Goal: Information Seeking & Learning: Learn about a topic

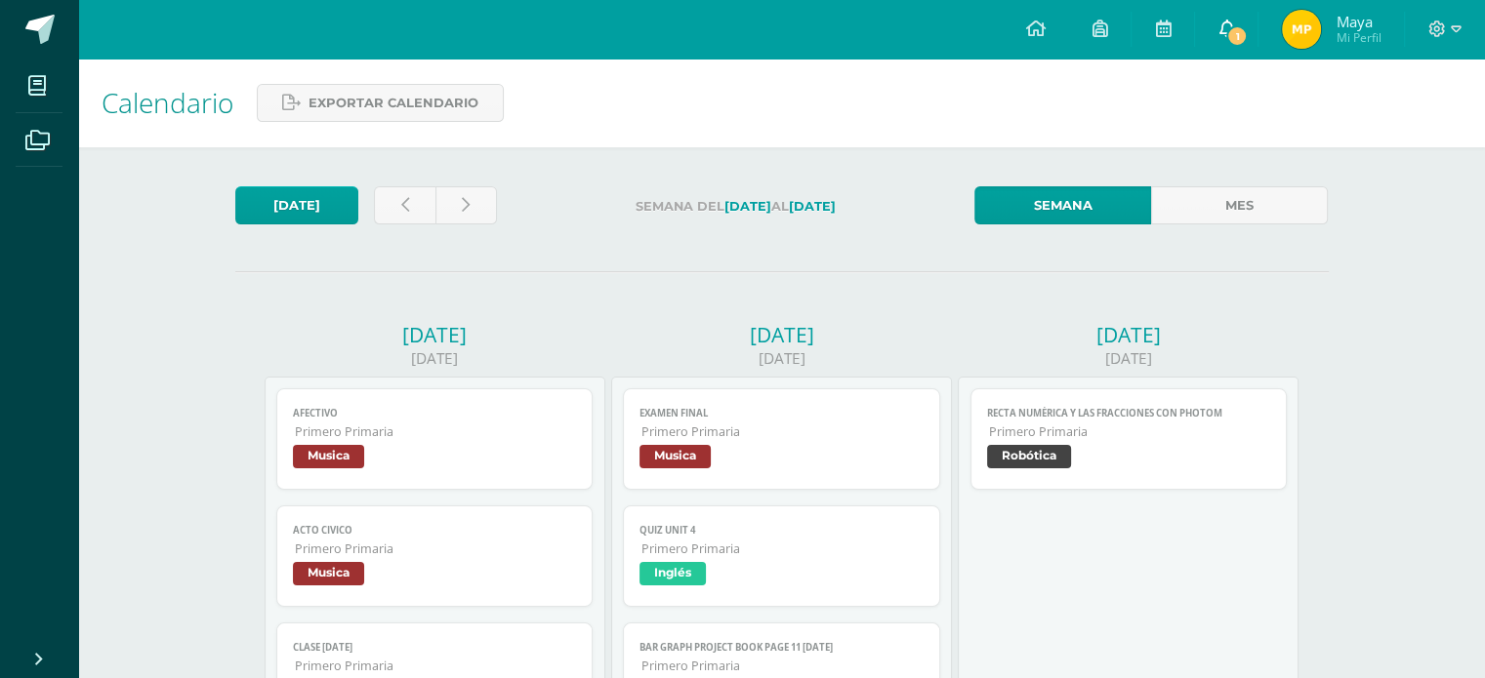
click at [1218, 23] on link "1" at bounding box center [1226, 29] width 62 height 59
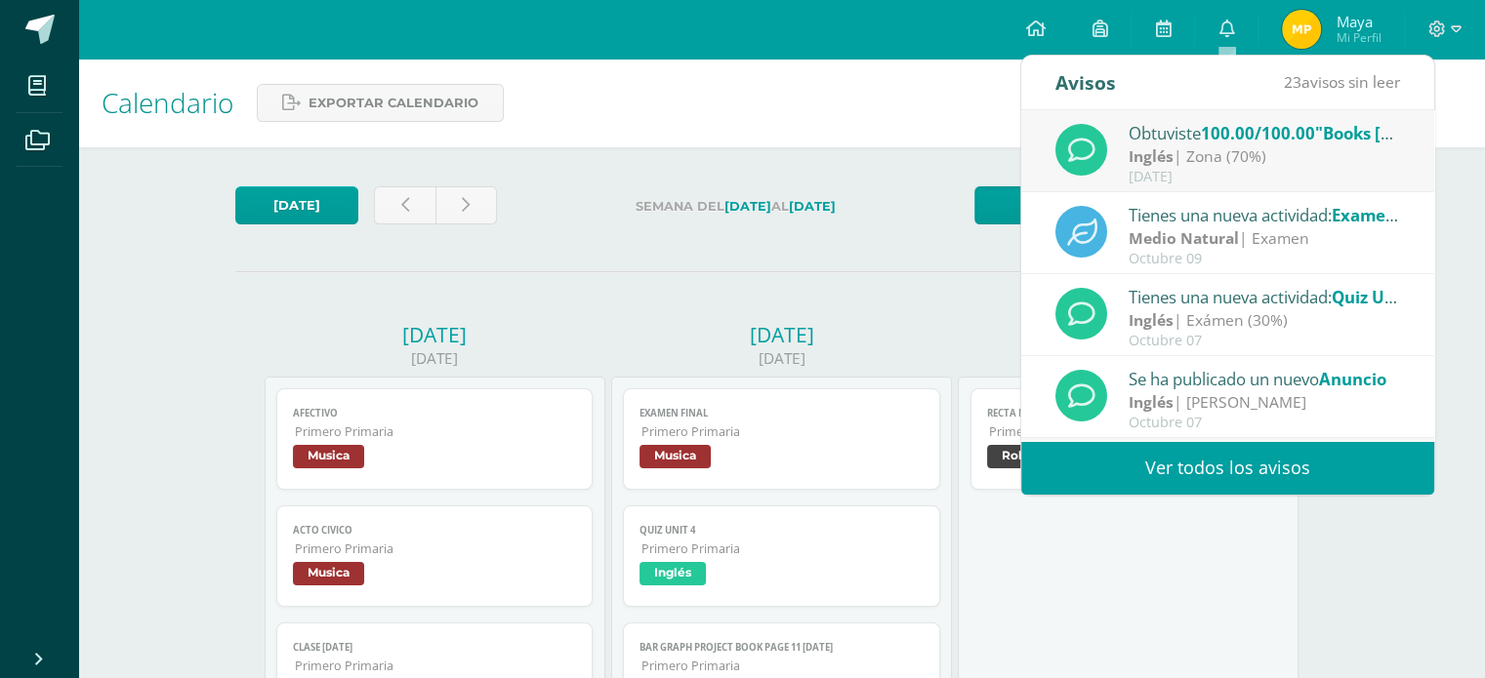
click at [1276, 464] on link "Ver todos los avisos" at bounding box center [1227, 468] width 413 height 54
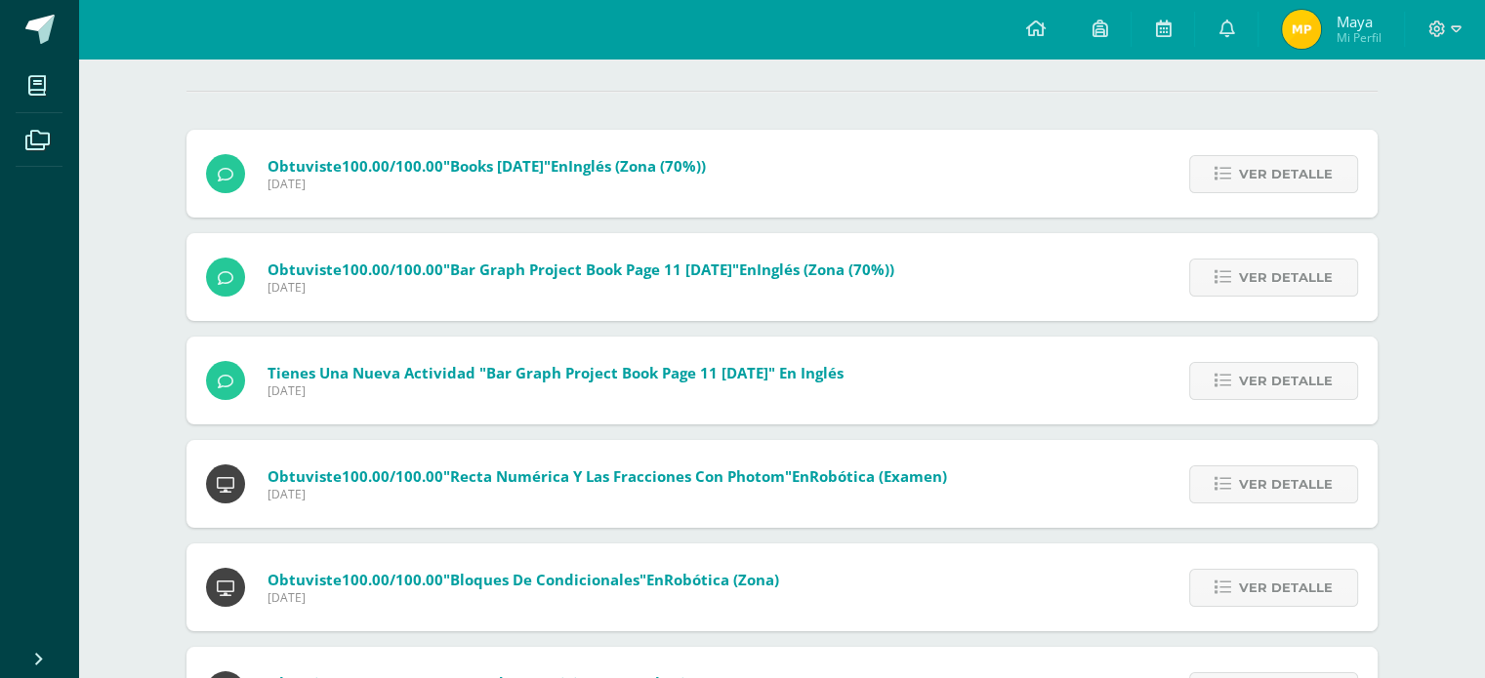
scroll to position [73, 0]
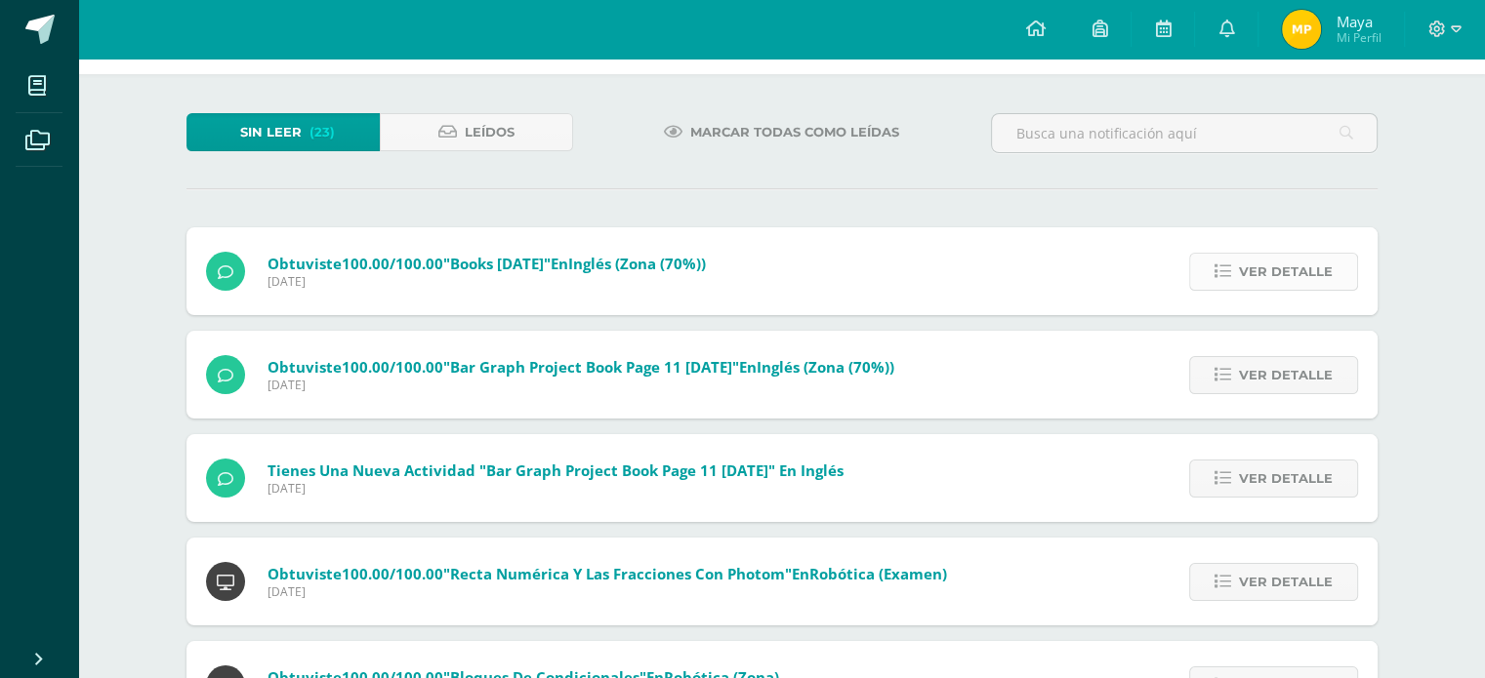
click at [1249, 271] on span "Ver detalle" at bounding box center [1286, 272] width 94 height 36
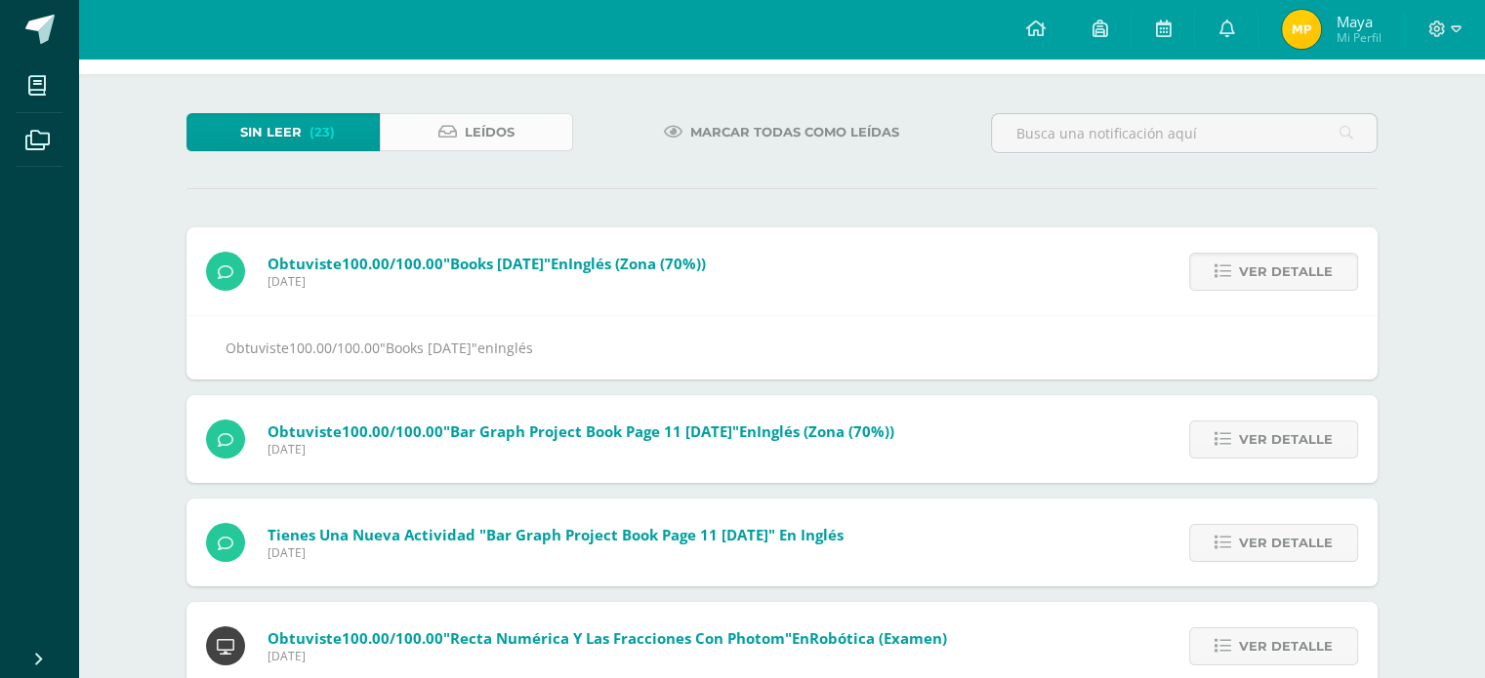
click at [527, 121] on link "Leídos" at bounding box center [476, 132] width 193 height 38
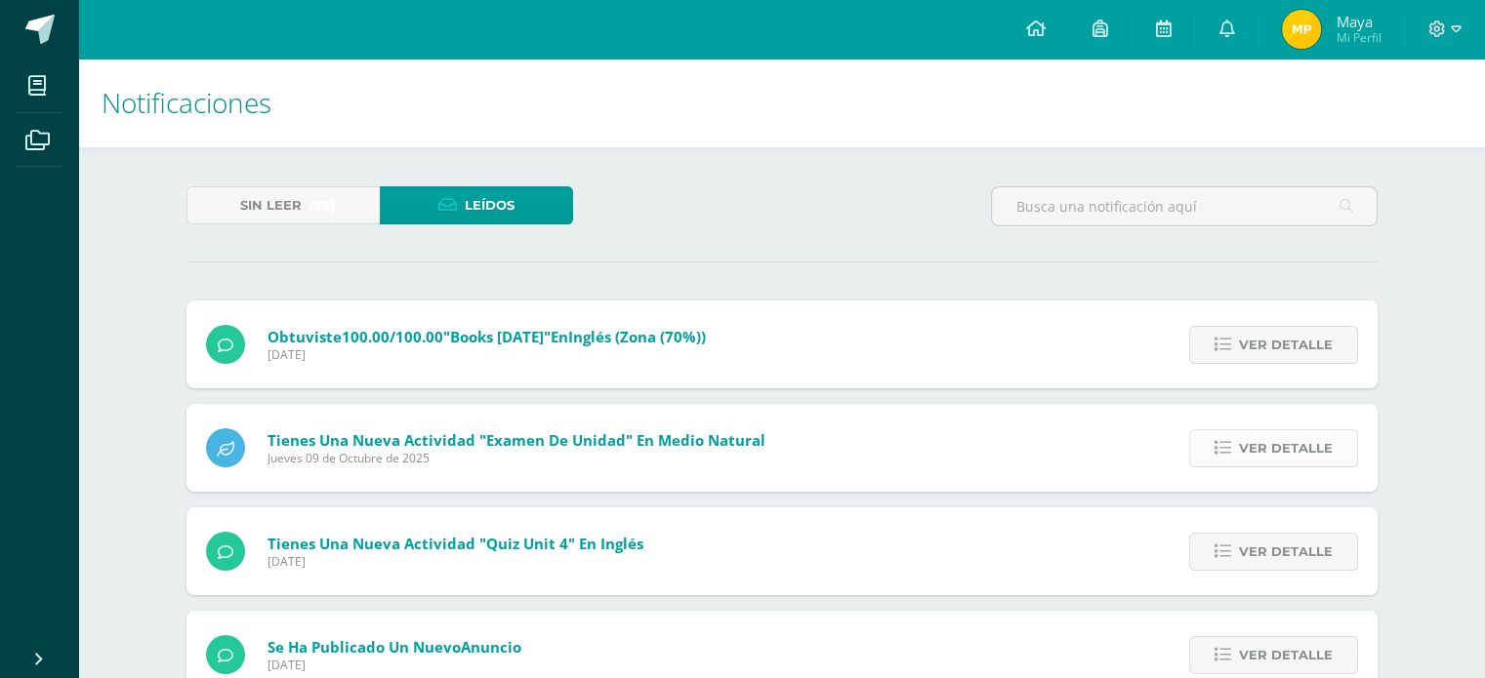
click at [1308, 459] on span "Ver detalle" at bounding box center [1286, 448] width 94 height 36
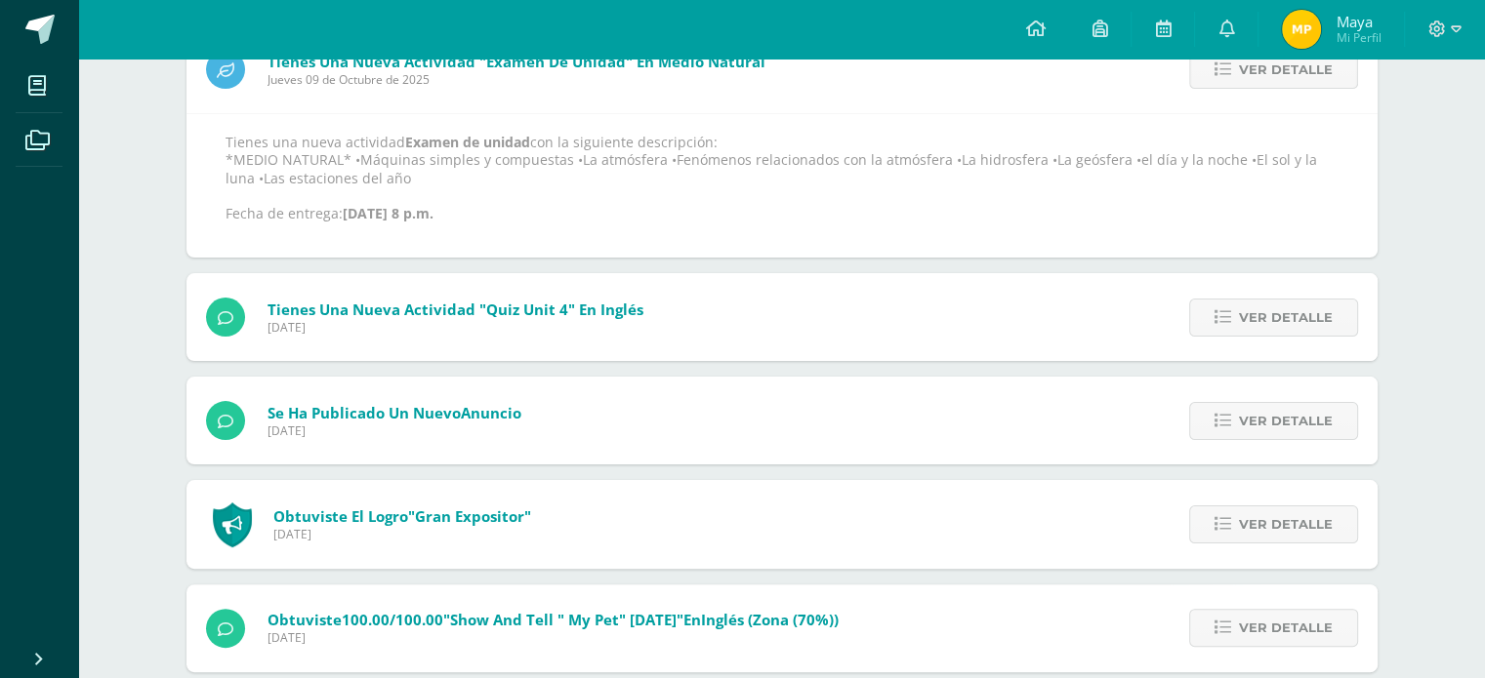
scroll to position [390, 0]
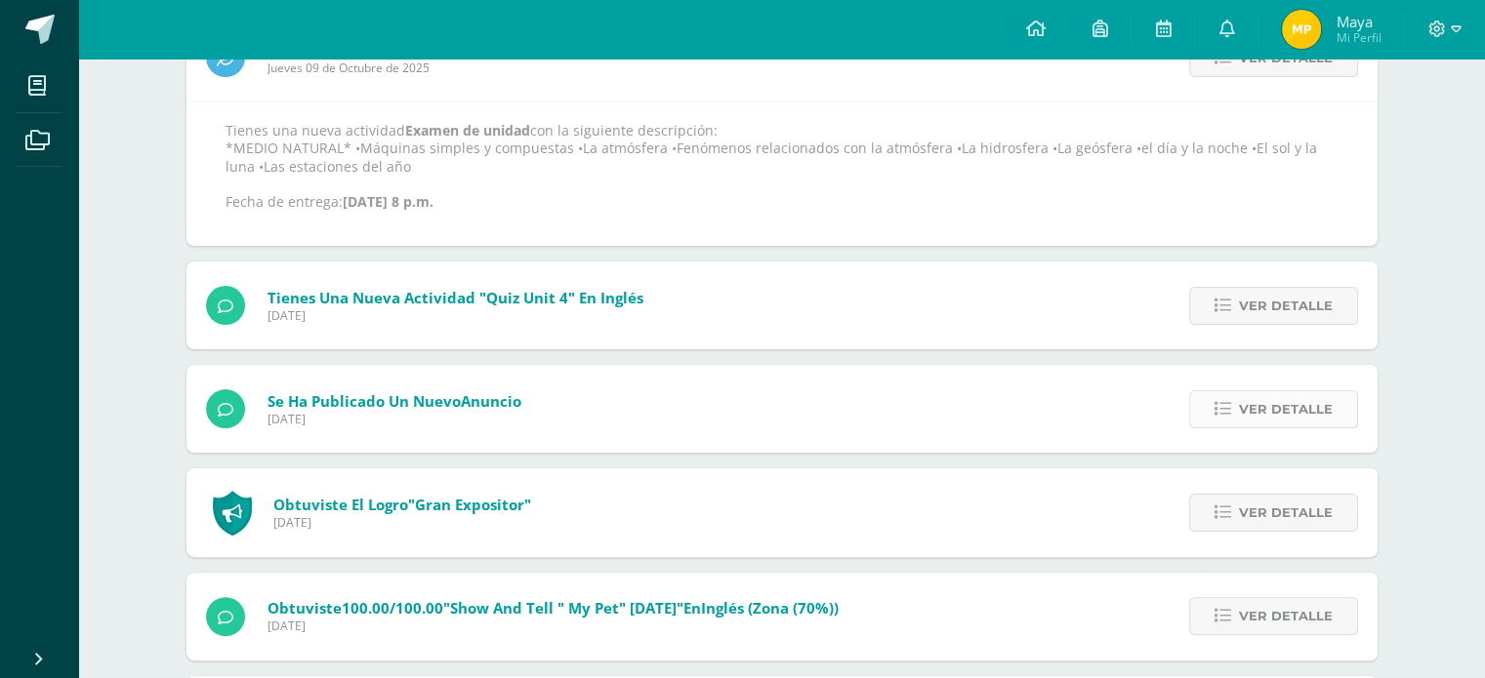
click at [1255, 405] on span "Ver detalle" at bounding box center [1286, 409] width 94 height 36
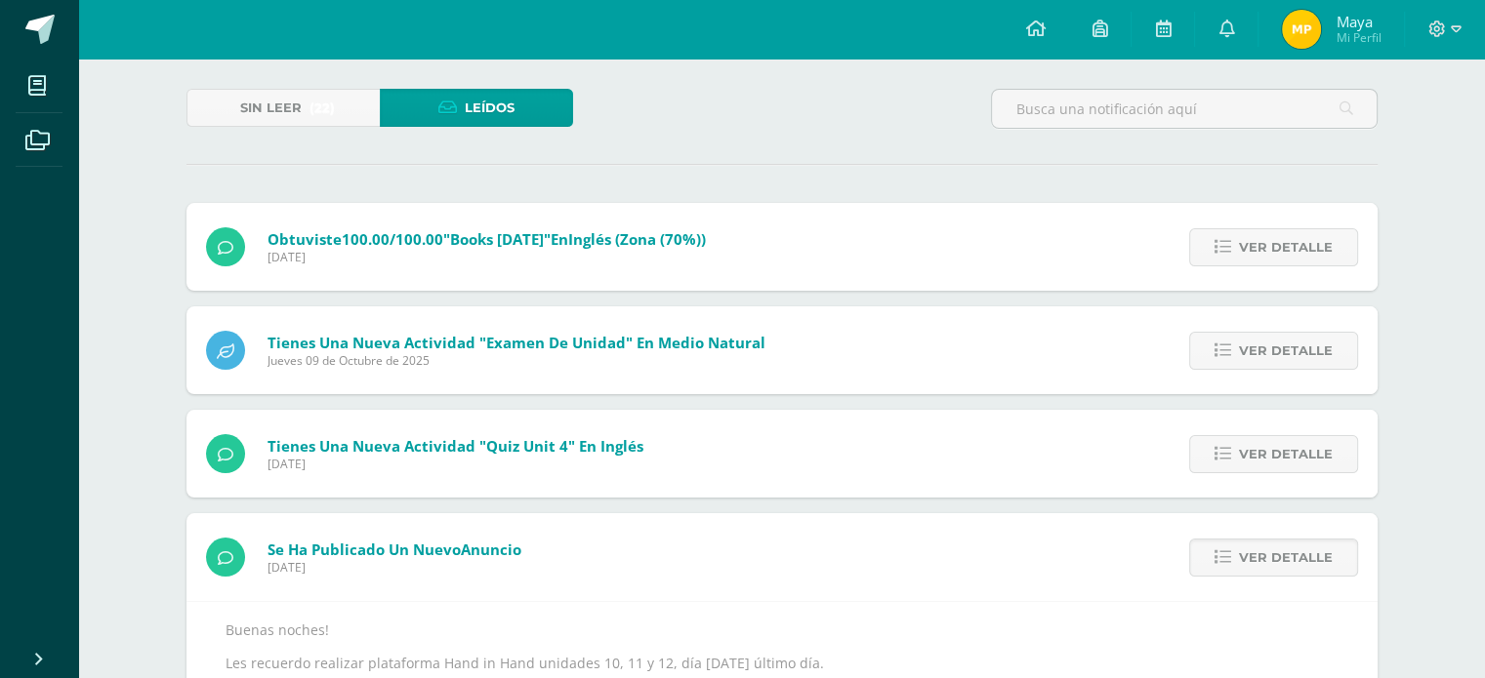
scroll to position [0, 0]
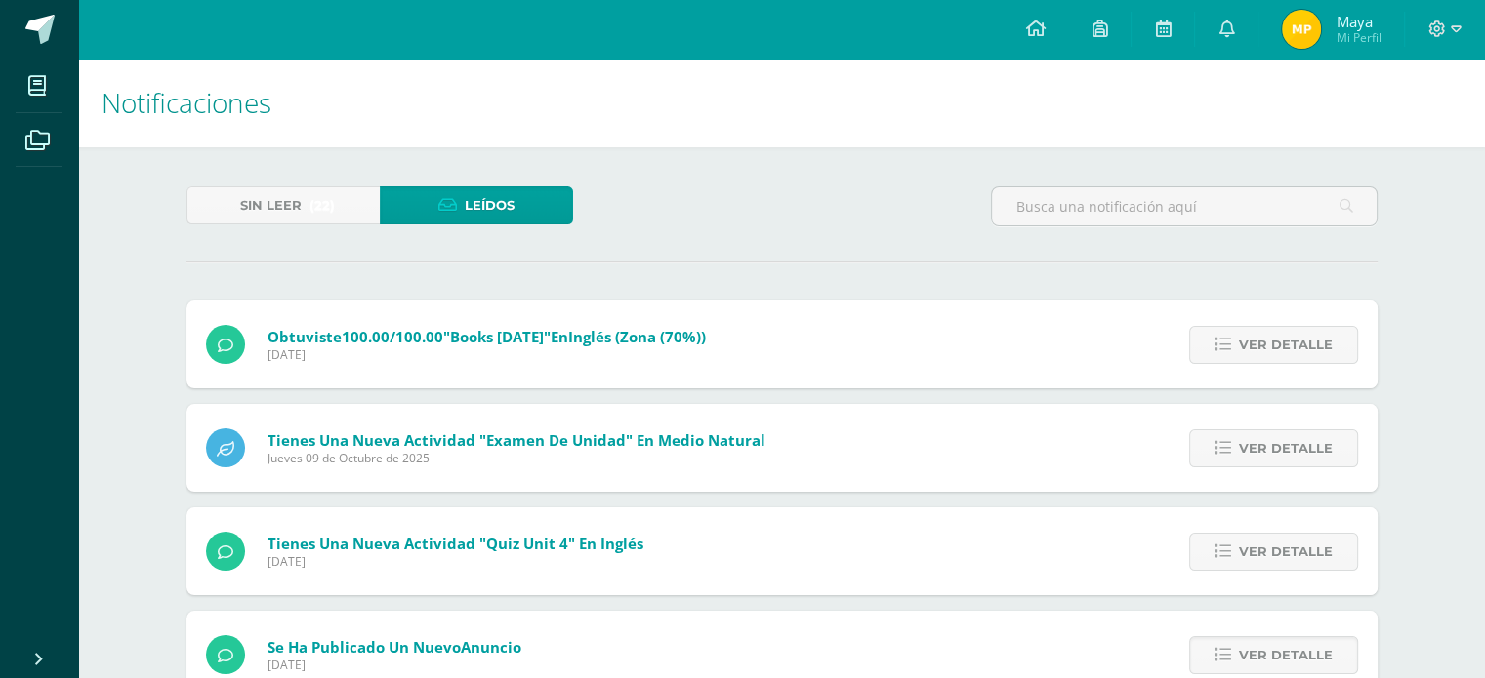
click at [307, 238] on div "Sin leer (22) Leídos" at bounding box center [380, 214] width 402 height 57
click at [309, 222] on span "(22)" at bounding box center [321, 205] width 25 height 36
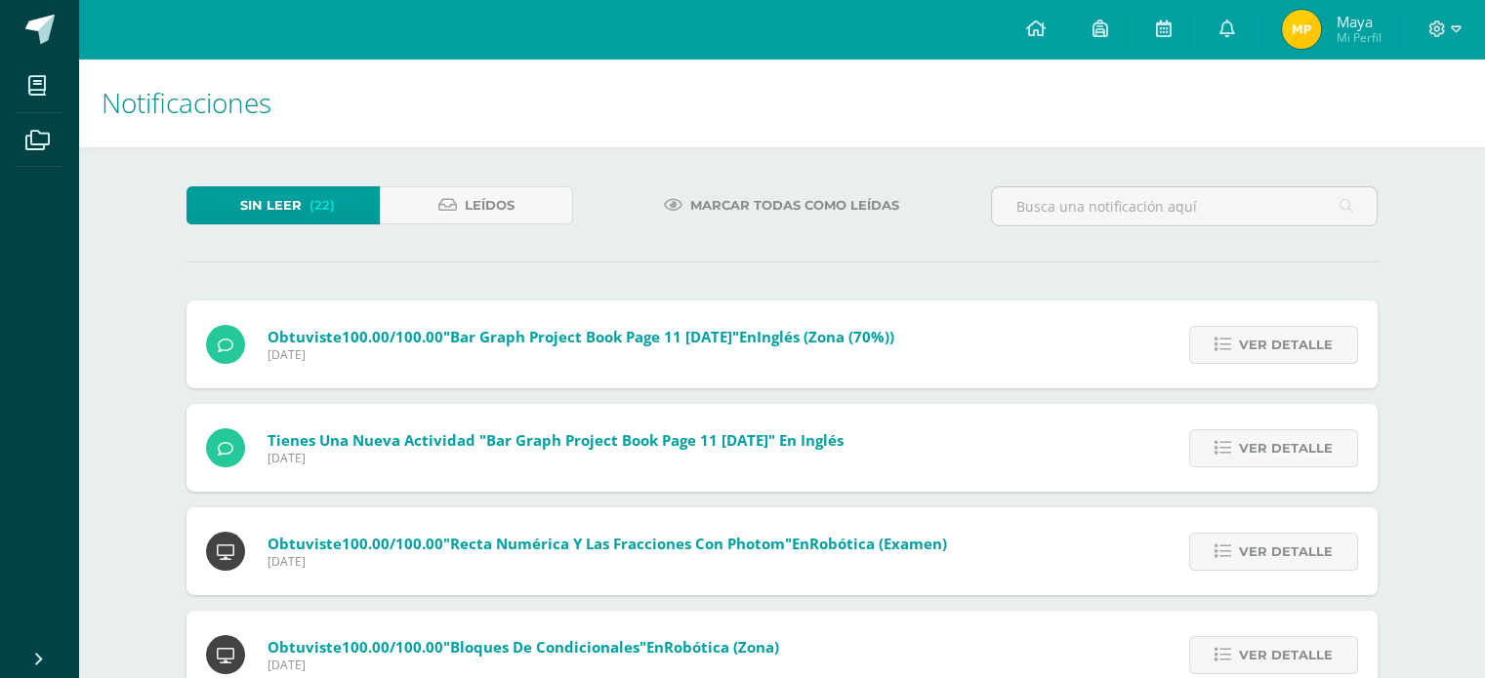
click at [479, 187] on span "Leídos" at bounding box center [490, 205] width 50 height 36
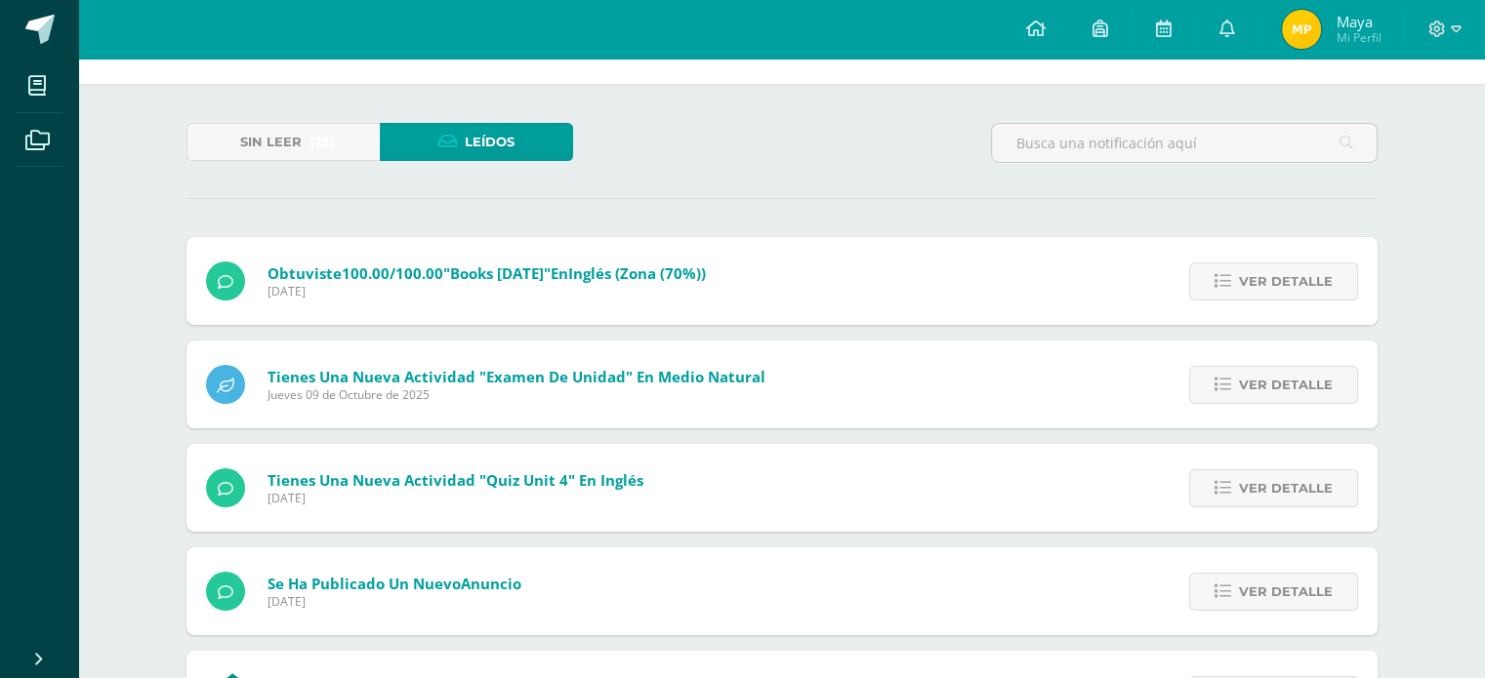
scroll to position [98, 0]
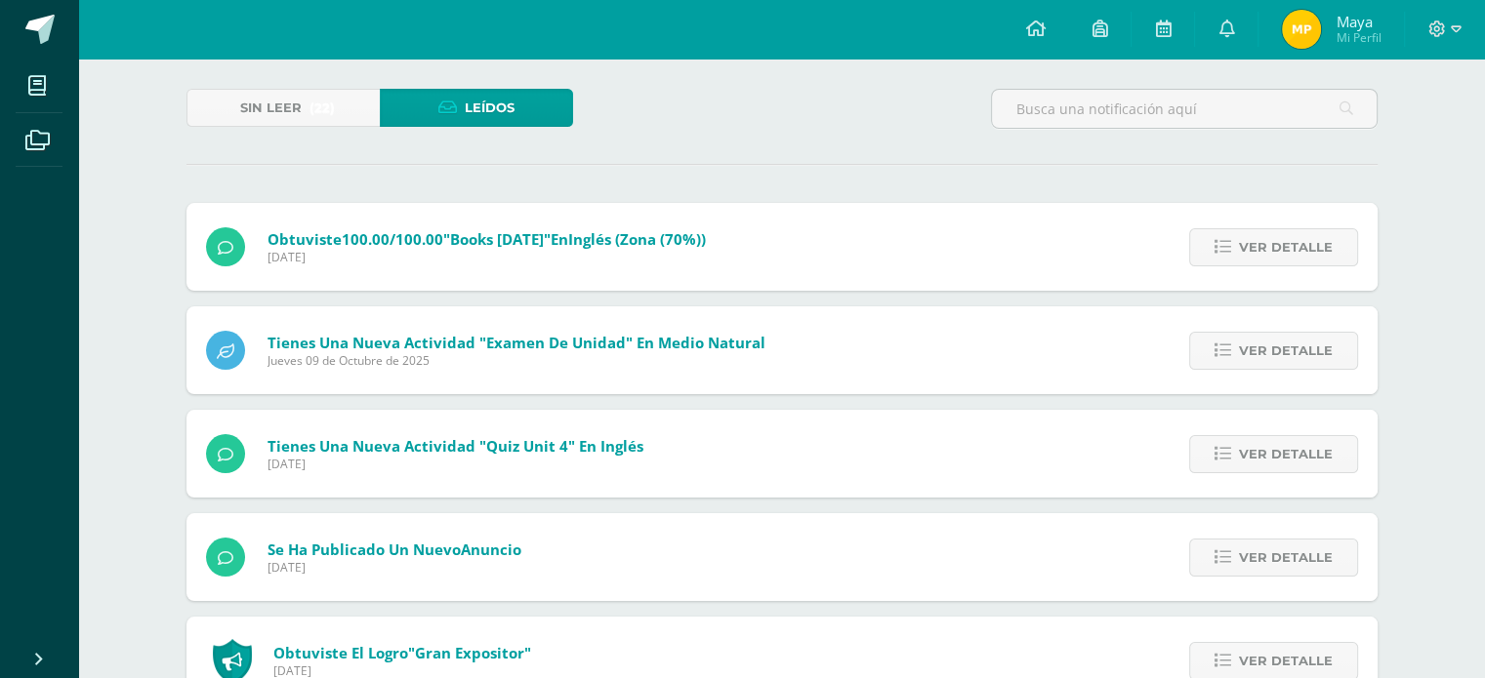
click at [1264, 372] on div "Ver detalle" at bounding box center [1269, 350] width 218 height 88
click at [1265, 364] on span "Ver detalle" at bounding box center [1286, 351] width 94 height 36
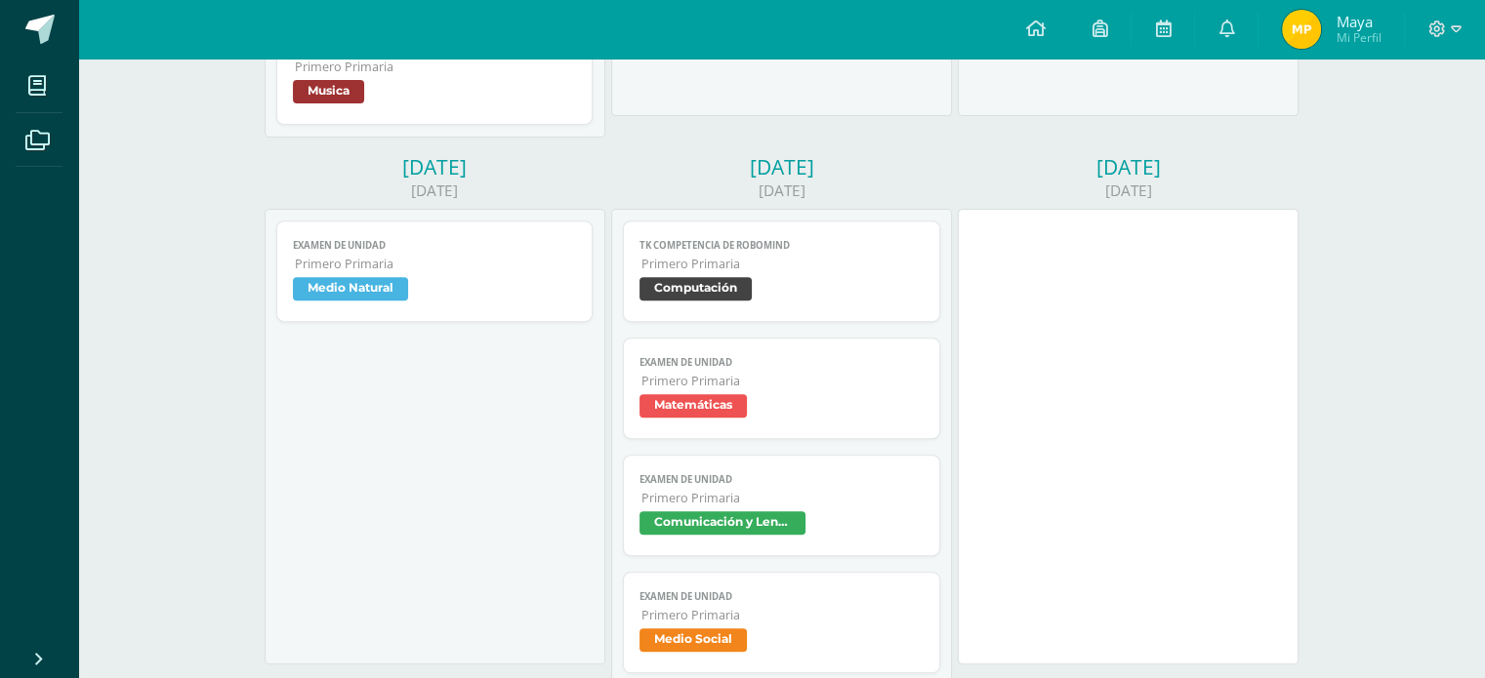
scroll to position [781, 0]
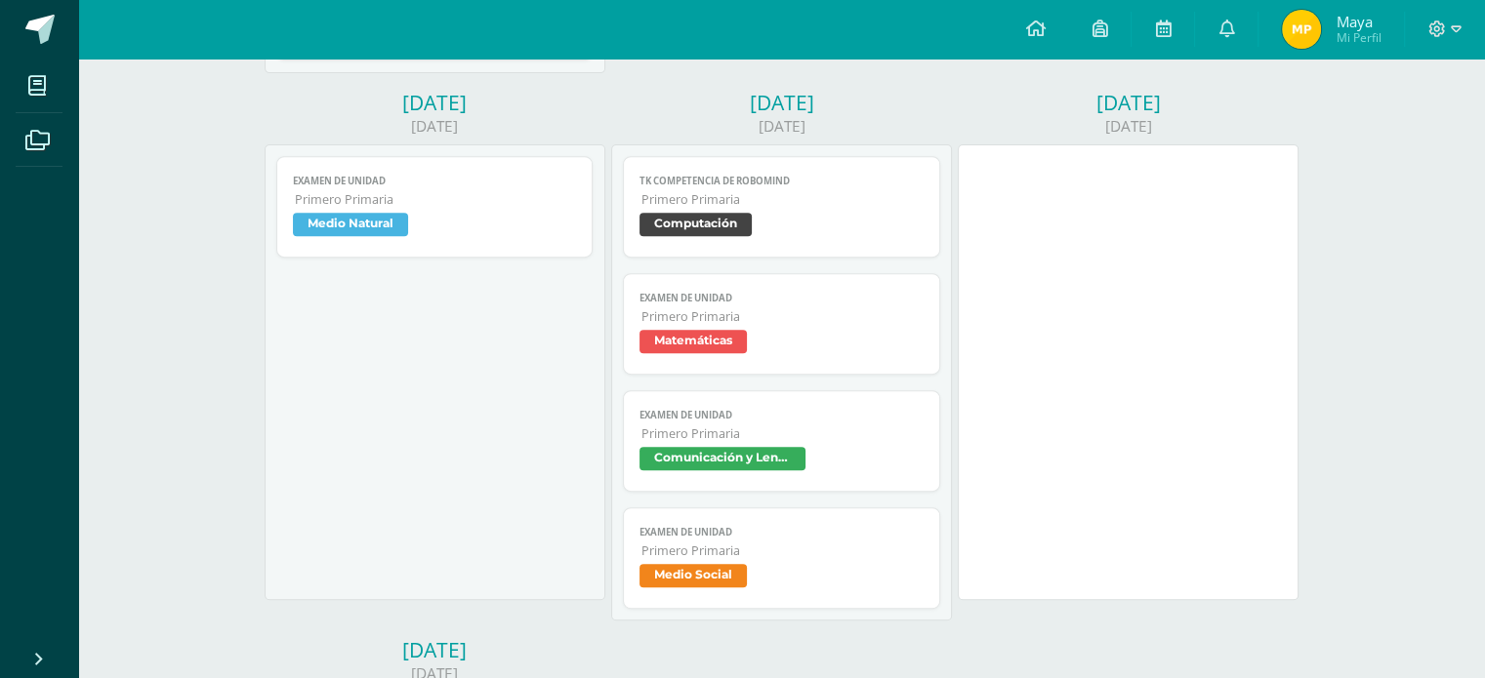
click at [718, 345] on span "Matemáticas" at bounding box center [692, 341] width 107 height 23
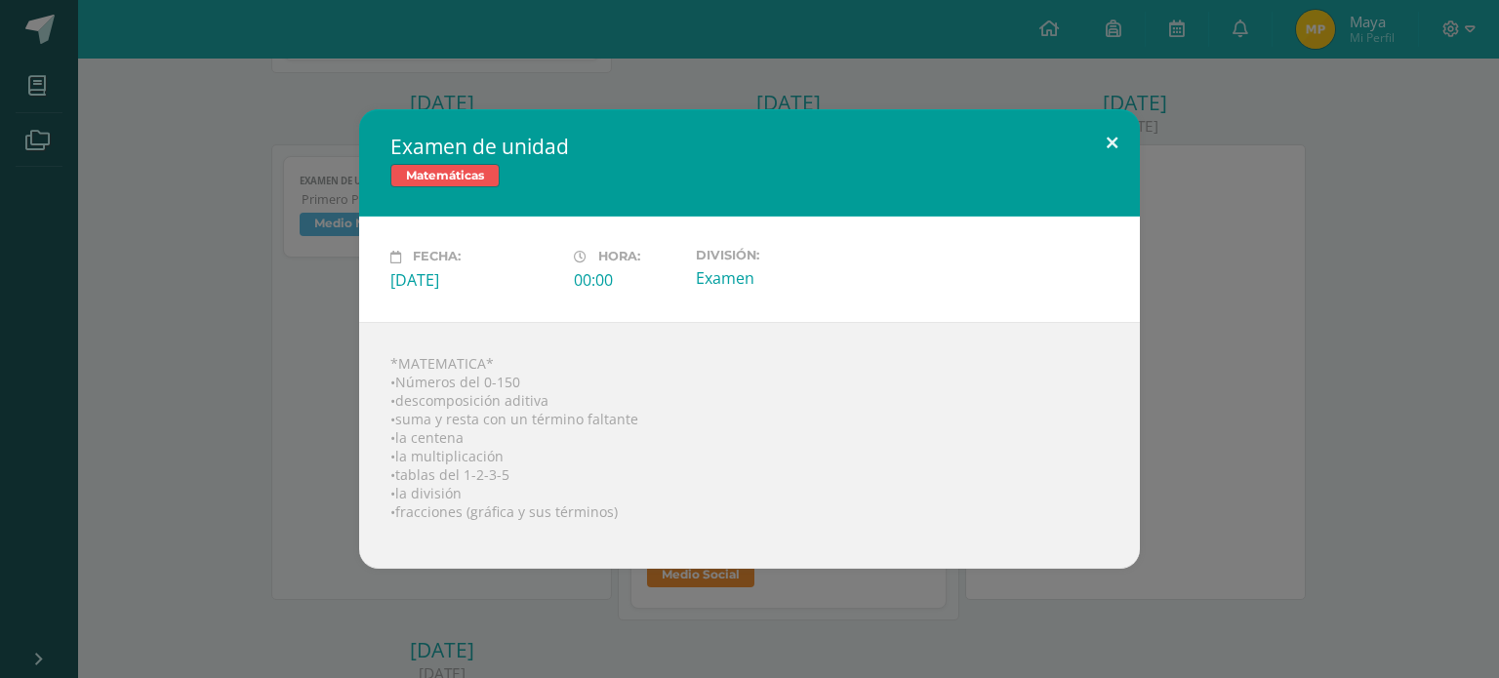
click at [1123, 144] on button at bounding box center [1112, 142] width 56 height 66
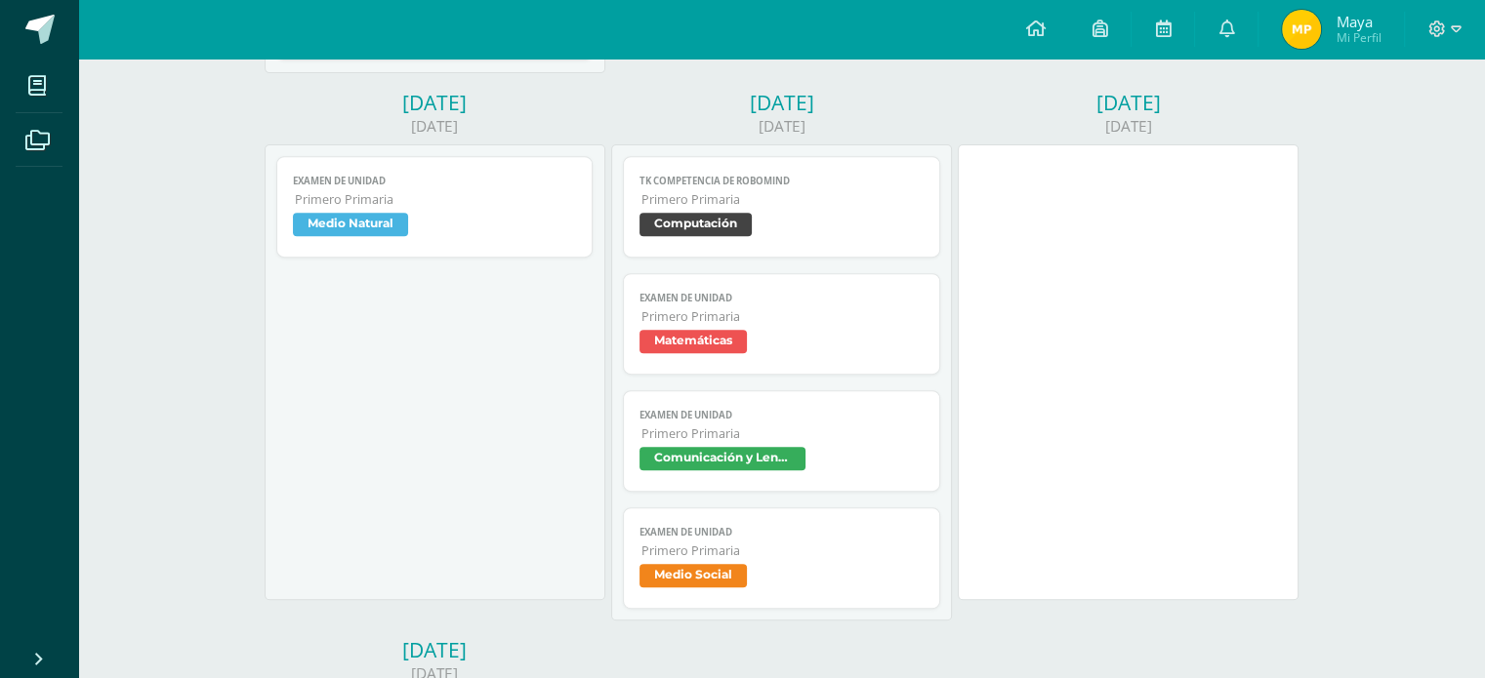
drag, startPoint x: 691, startPoint y: 469, endPoint x: 714, endPoint y: 471, distance: 23.6
click at [691, 469] on span "Comunicación y Lenguaje" at bounding box center [722, 458] width 166 height 23
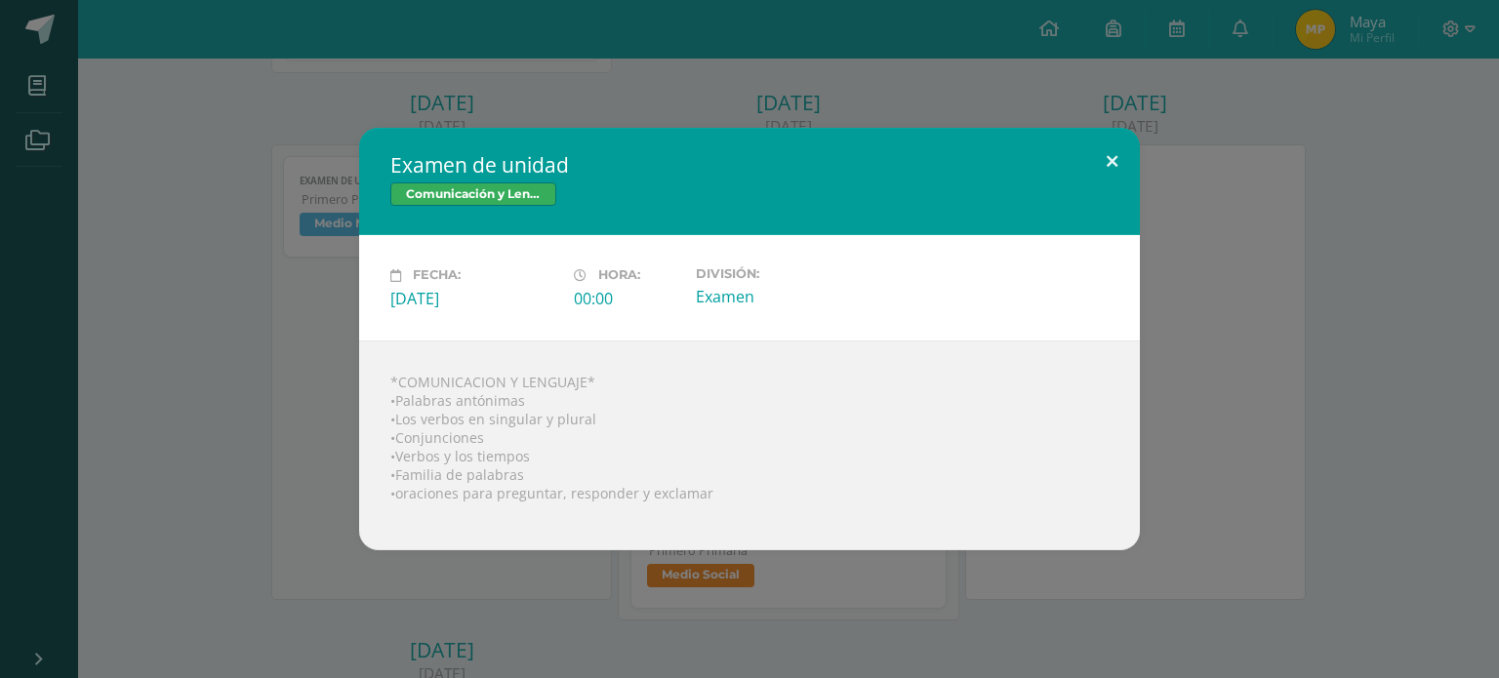
click at [1124, 159] on button at bounding box center [1112, 161] width 56 height 66
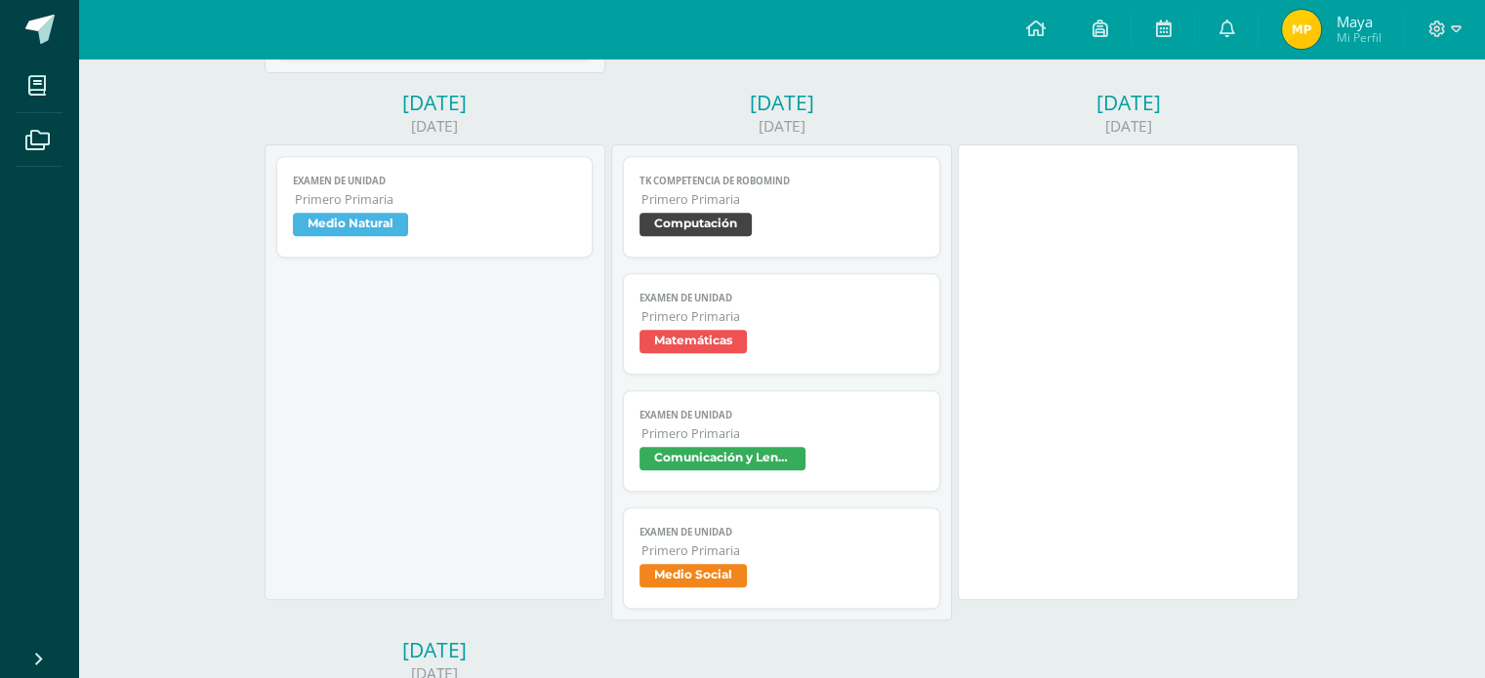
click at [711, 583] on span "Medio Social" at bounding box center [692, 575] width 107 height 23
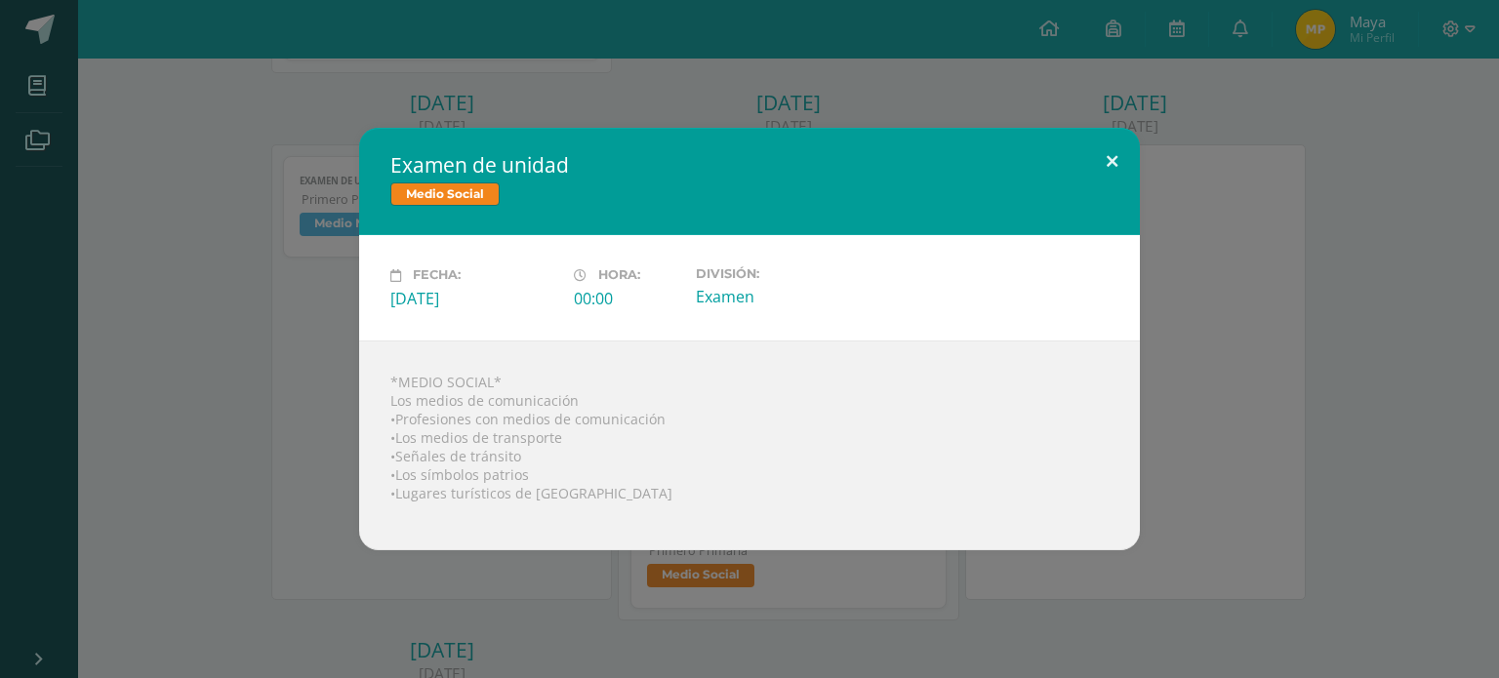
click at [1113, 147] on button at bounding box center [1112, 161] width 56 height 66
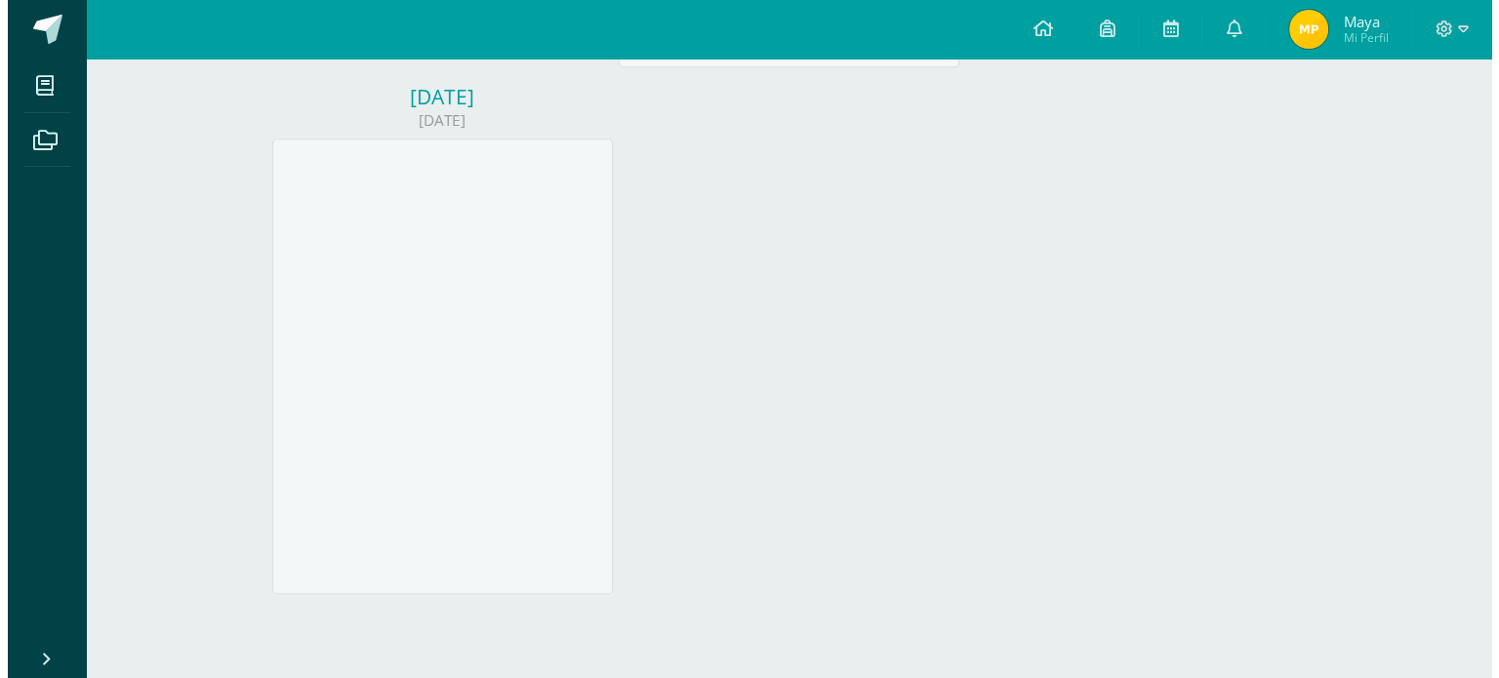
scroll to position [950, 0]
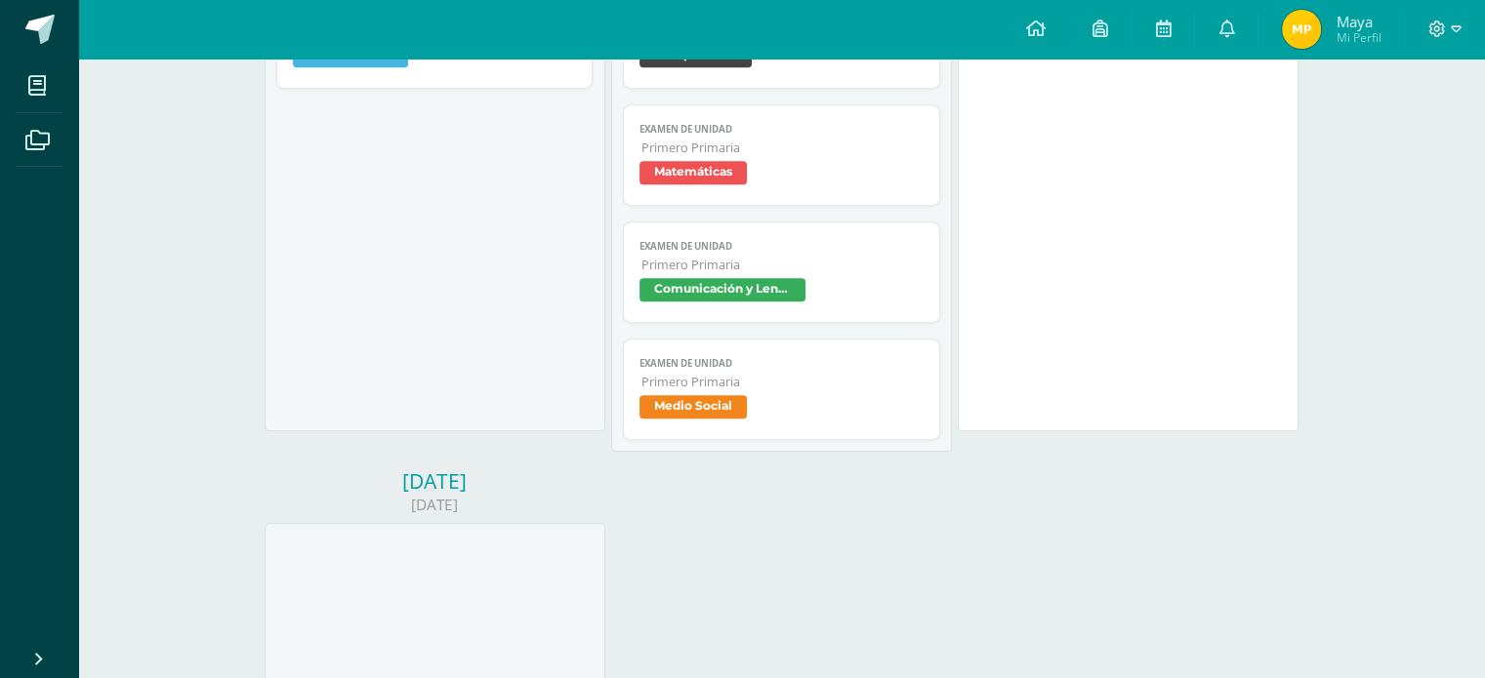
click at [723, 302] on span "Comunicación y Lenguaje" at bounding box center [722, 289] width 166 height 23
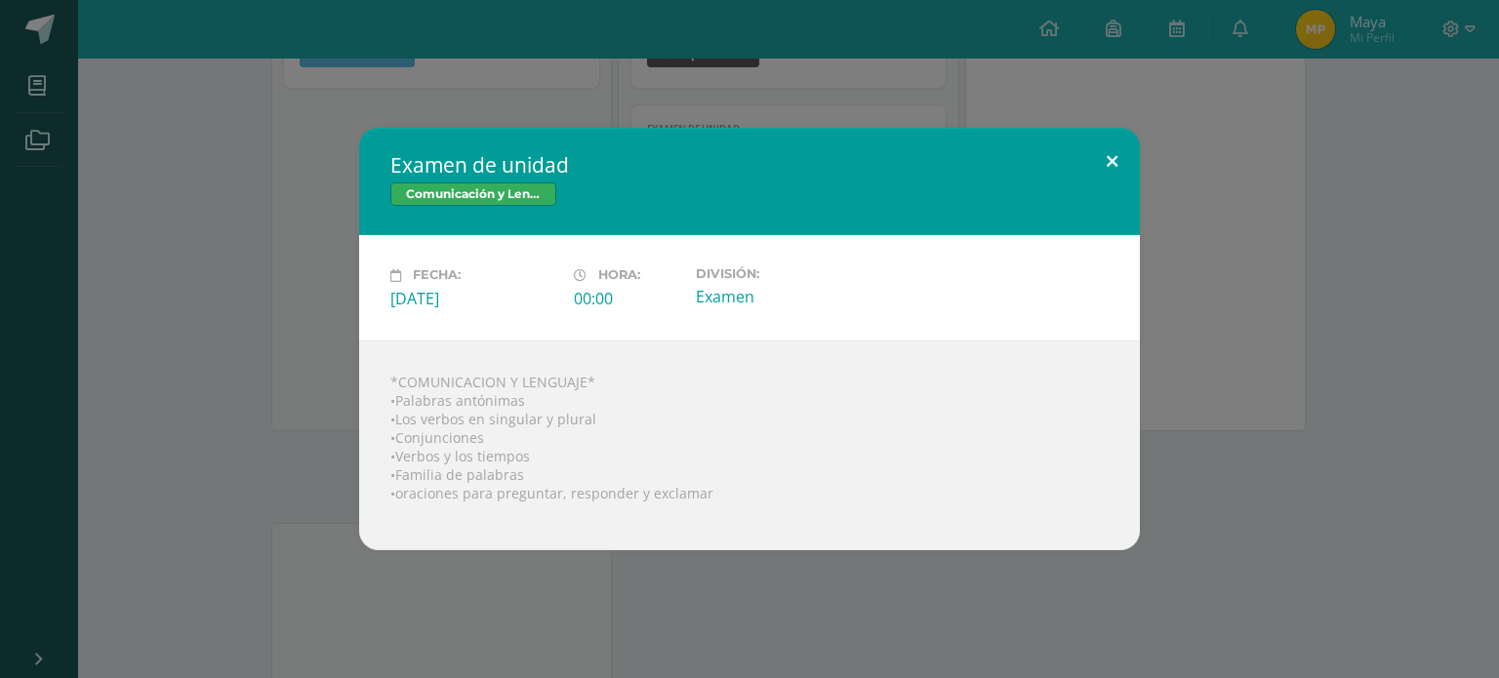
click at [1118, 159] on button at bounding box center [1112, 161] width 56 height 66
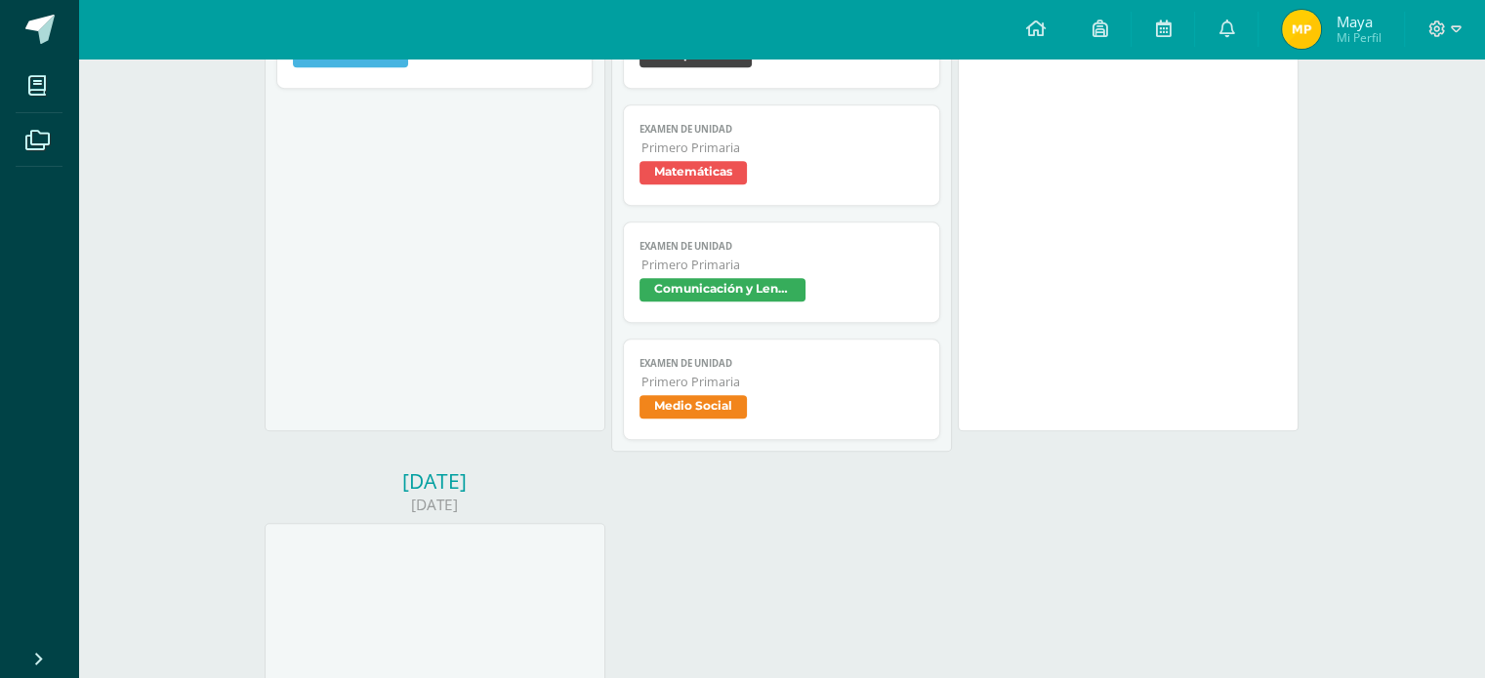
click at [692, 395] on link "Examen de unidad Primero Primaria Medio Social" at bounding box center [781, 390] width 317 height 102
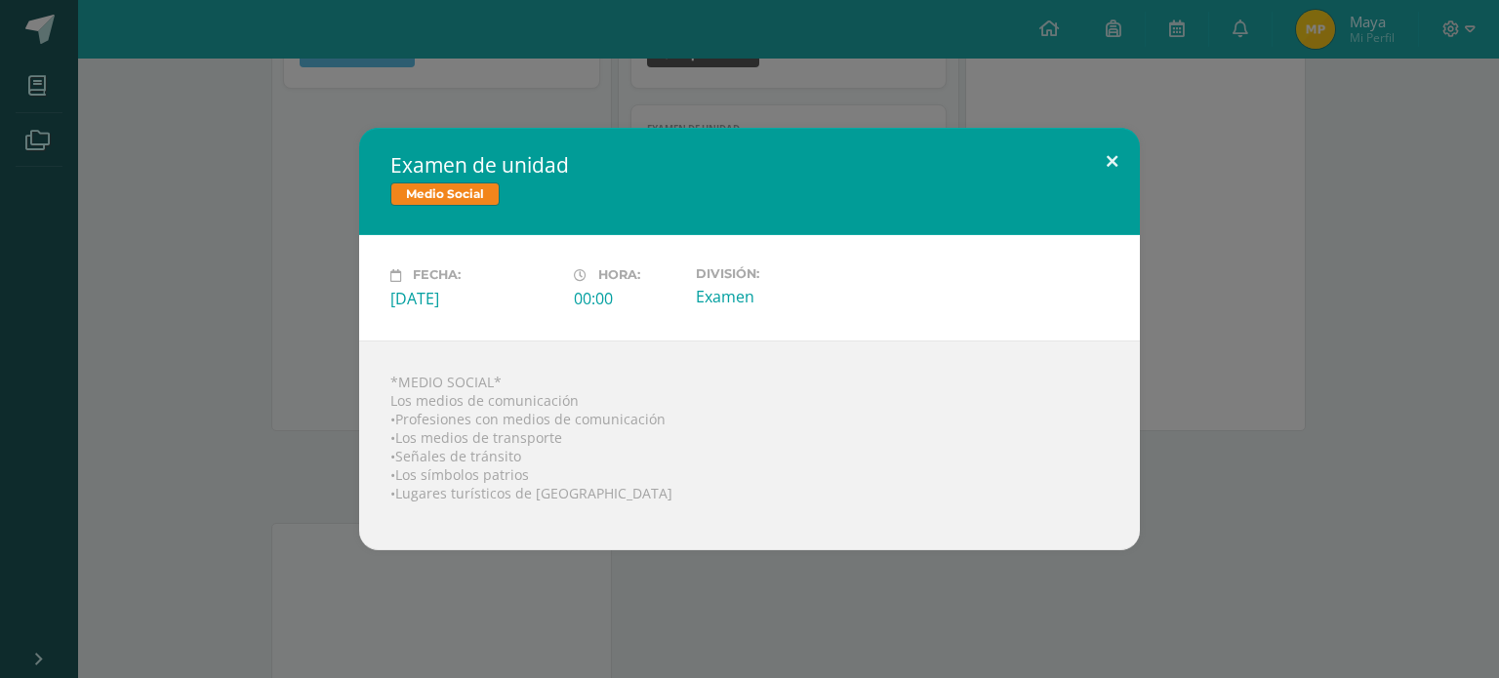
click at [1121, 164] on button at bounding box center [1112, 161] width 56 height 66
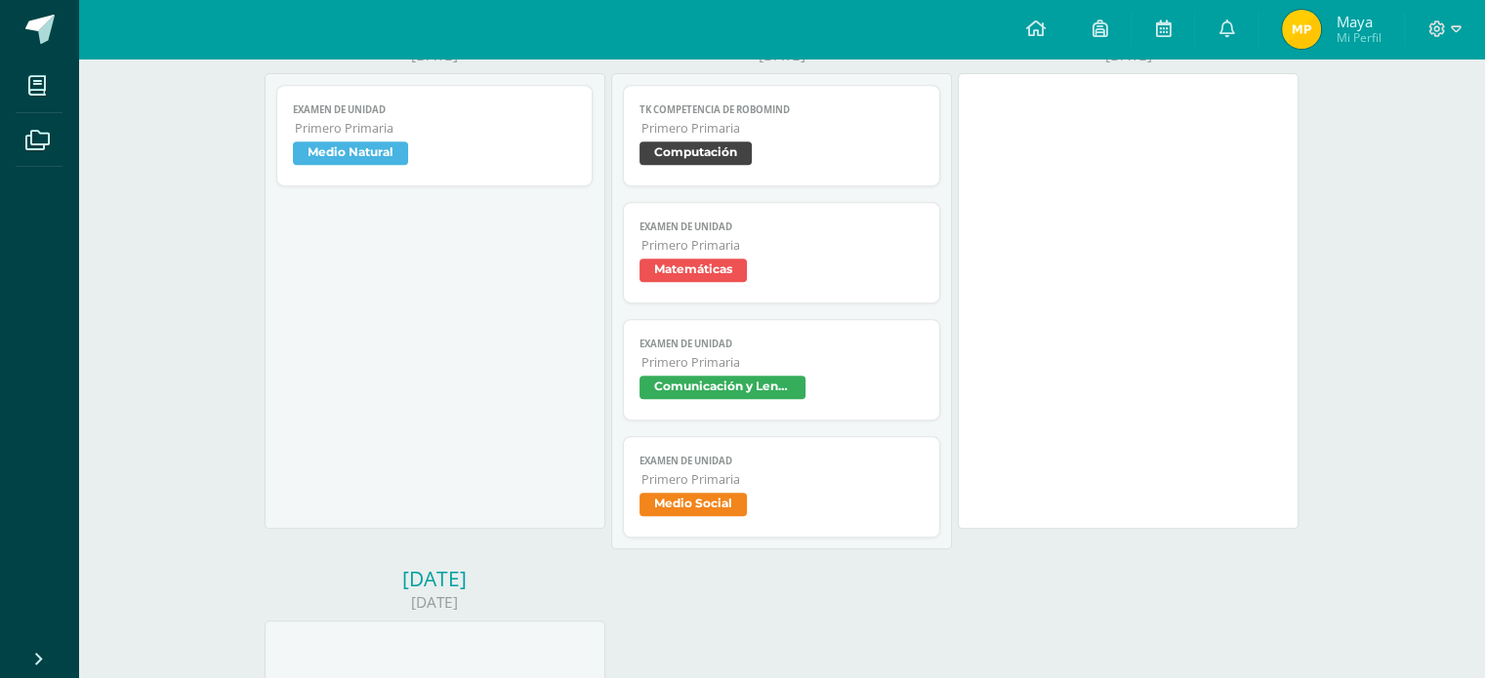
scroll to position [755, 0]
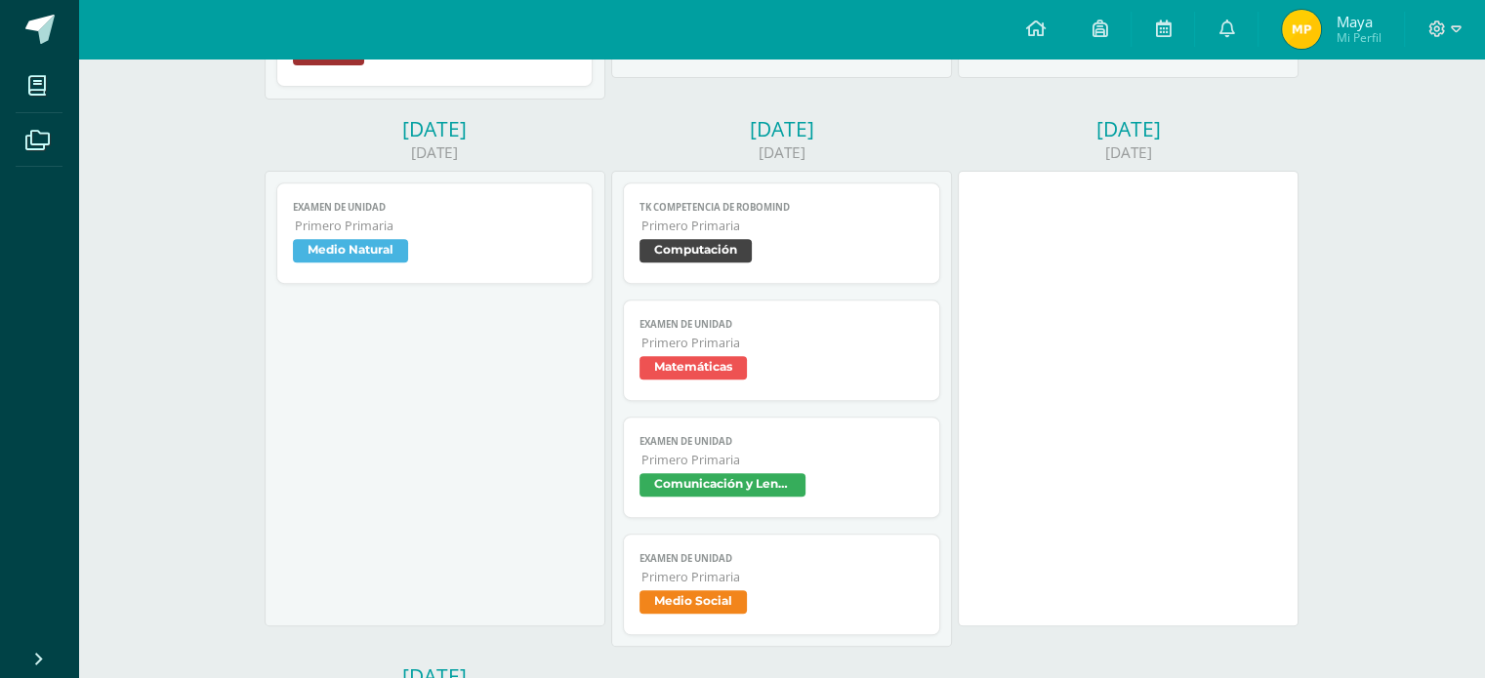
click at [375, 249] on span "Medio Natural" at bounding box center [350, 250] width 115 height 23
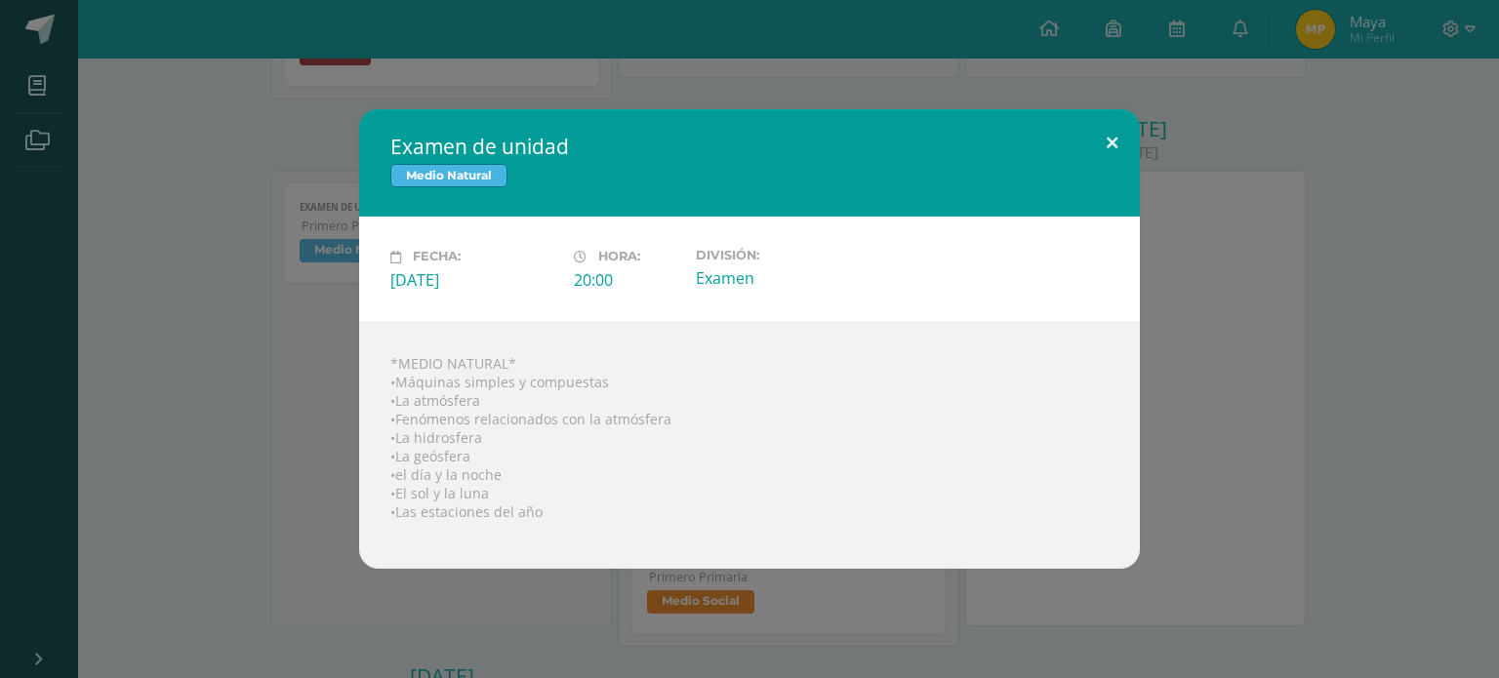
click at [1113, 138] on button at bounding box center [1112, 142] width 56 height 66
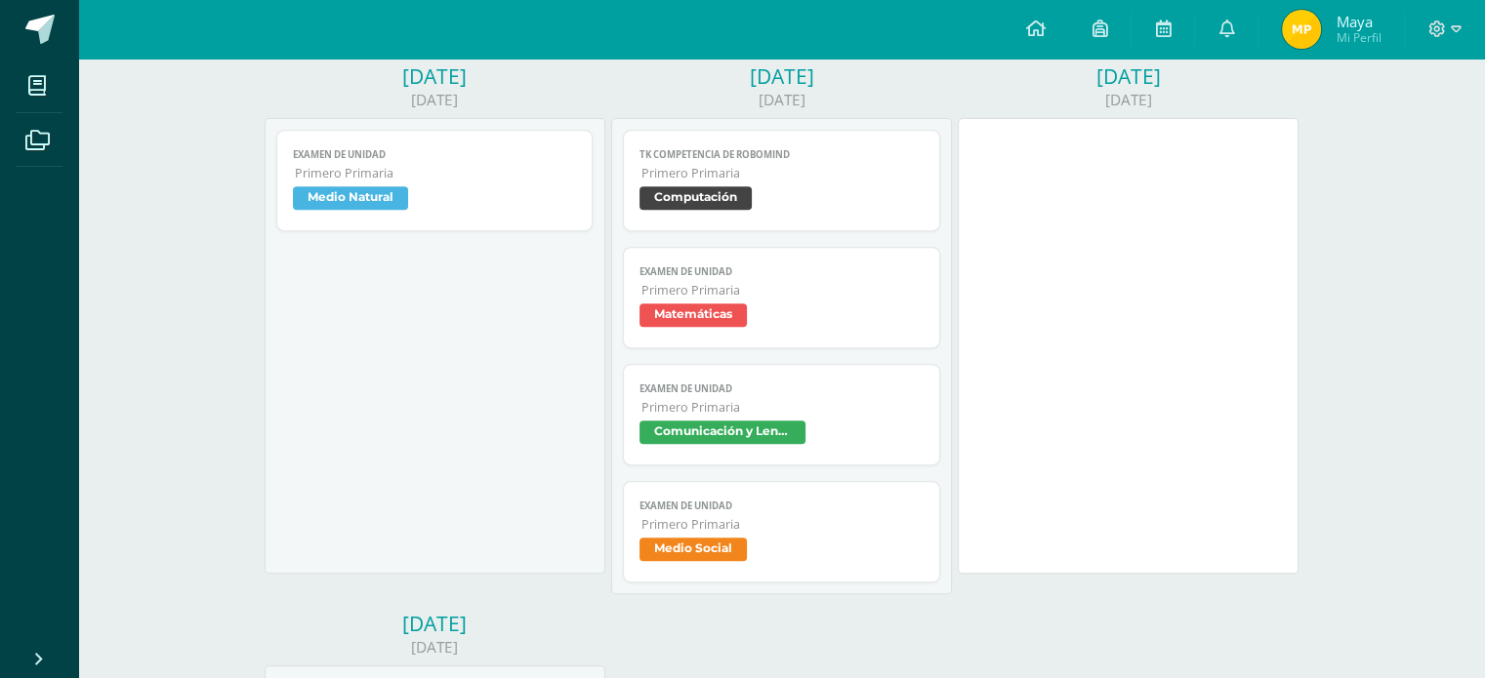
scroll to position [657, 0]
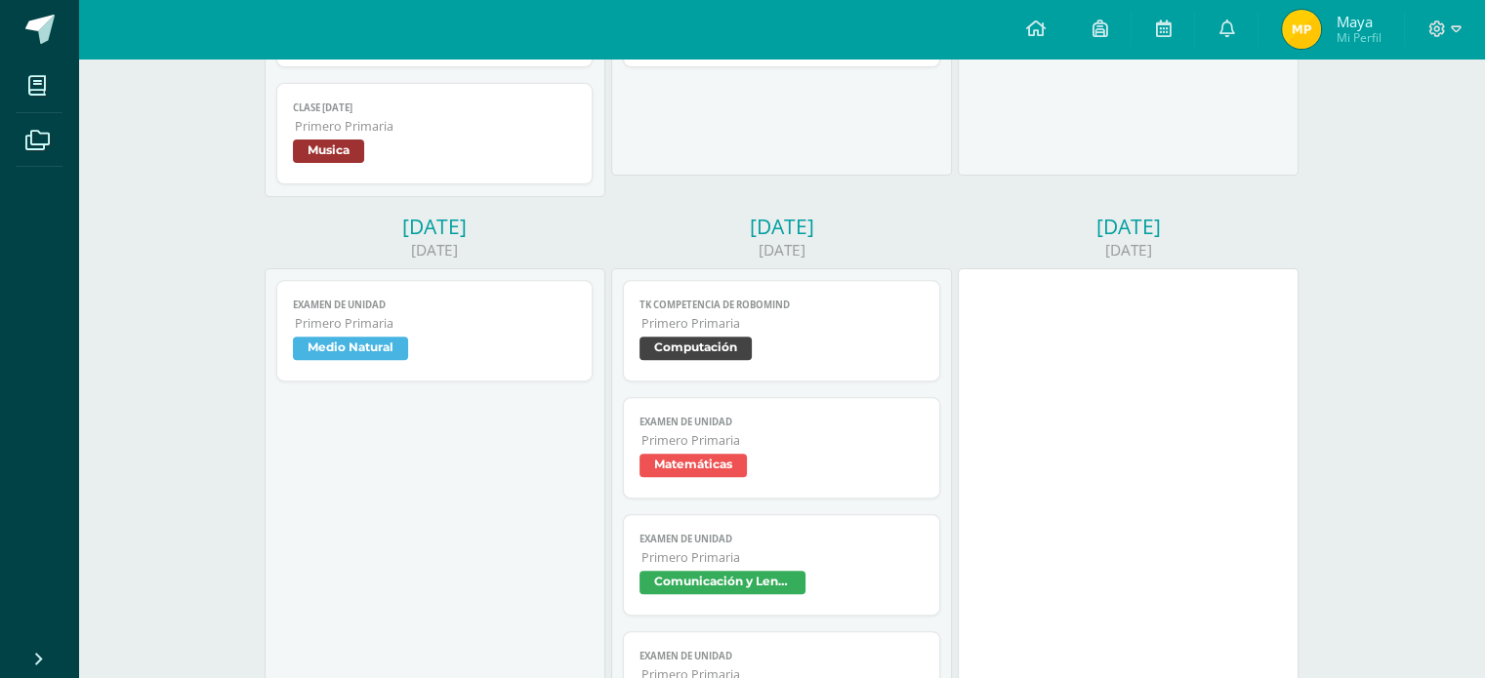
click at [680, 475] on span "Matemáticas" at bounding box center [692, 465] width 107 height 23
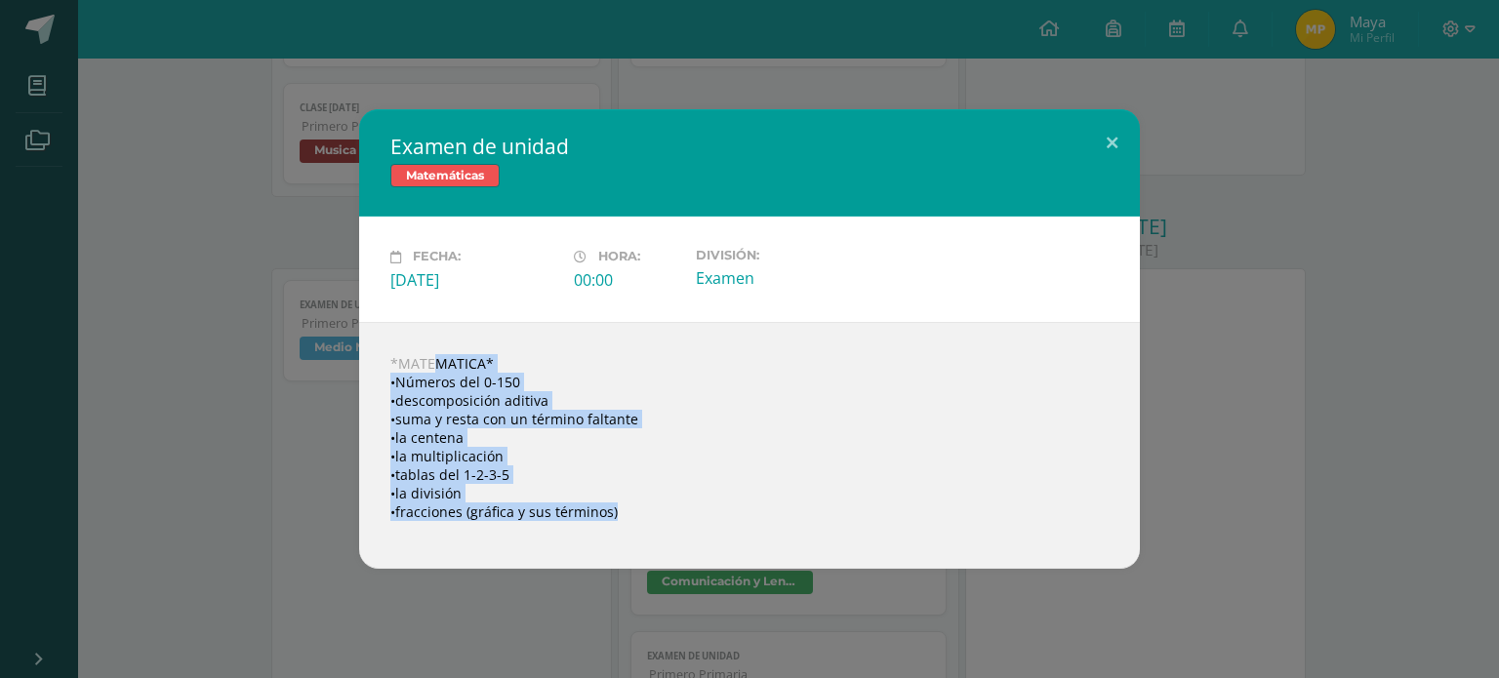
drag, startPoint x: 623, startPoint y: 523, endPoint x: 389, endPoint y: 334, distance: 300.5
click at [389, 334] on div "*MATEMATICA* •Números del 0-150 •descomposición aditiva •suma y resta con un té…" at bounding box center [749, 445] width 781 height 247
copy body "*MATEMATICA* •Números del 0-150 •descomposición aditiva •suma y resta con un té…"
click at [1373, 354] on div "Examen de unidad Matemáticas Fecha: [DATE] Hora: 00:00 División: Examen *MATEMA…" at bounding box center [750, 338] width 1484 height 459
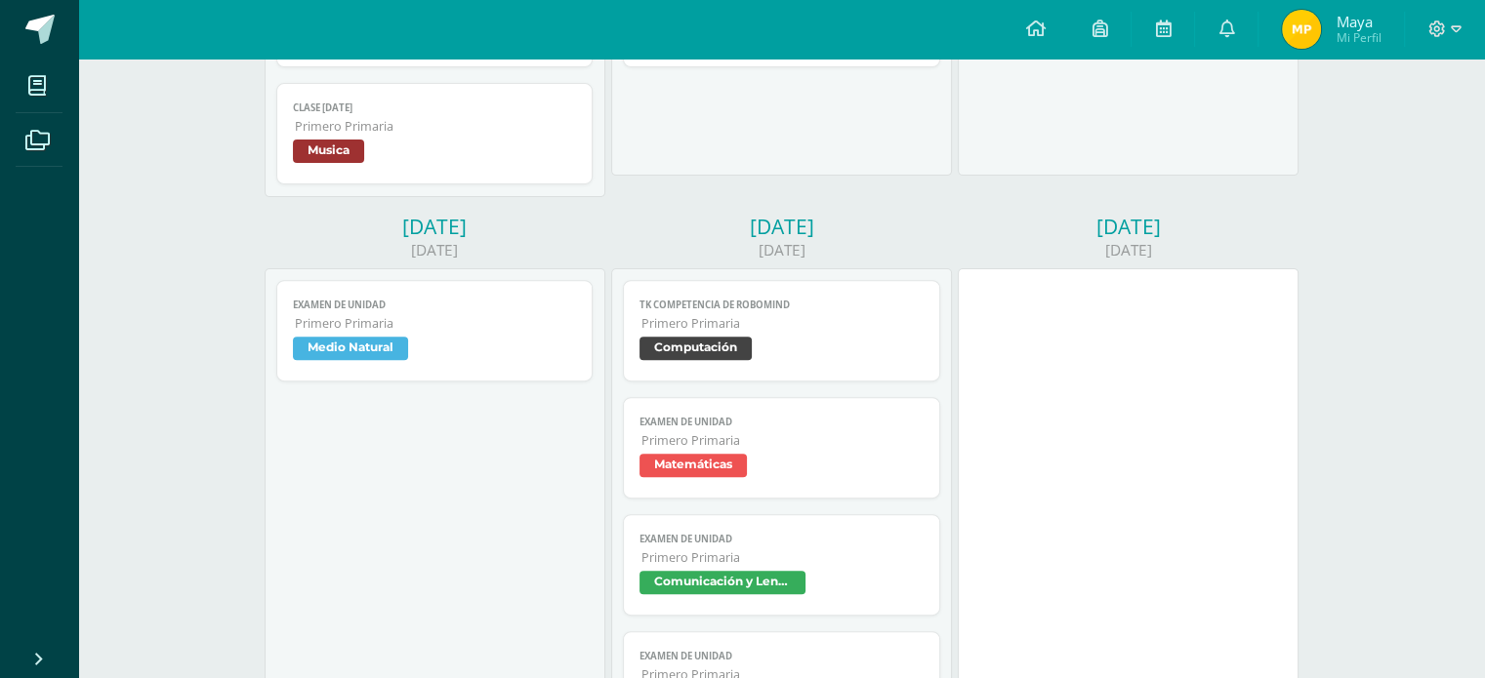
click at [758, 589] on span "Comunicación y Lenguaje" at bounding box center [722, 582] width 166 height 23
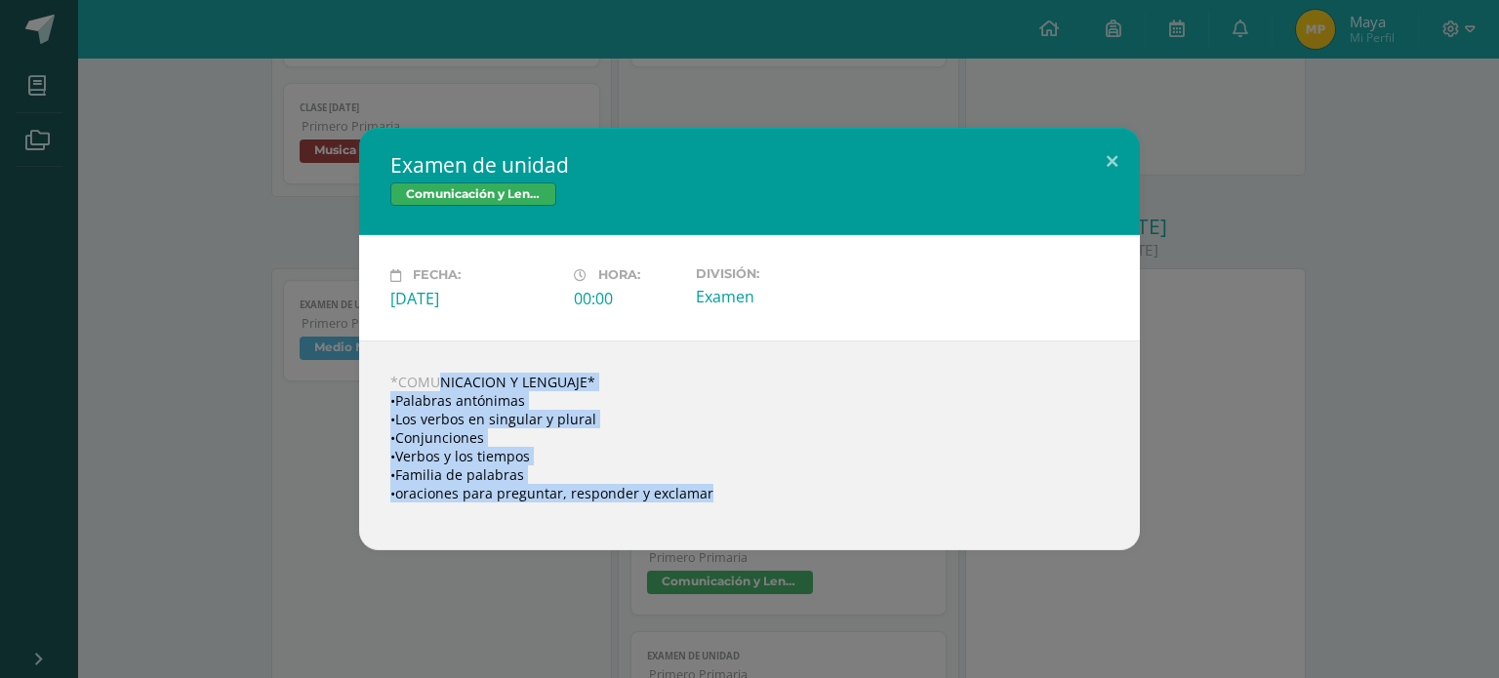
drag, startPoint x: 700, startPoint y: 512, endPoint x: 372, endPoint y: 374, distance: 356.0
click at [372, 374] on div "*COMUNICACION Y LENGUAJE* •Palabras antónimas •Los verbos en singular y plural …" at bounding box center [749, 446] width 781 height 210
copy body "*COMUNICACION Y LENGUAJE* •Palabras antónimas •Los verbos en singular y plural …"
click at [1117, 155] on button at bounding box center [1112, 161] width 56 height 66
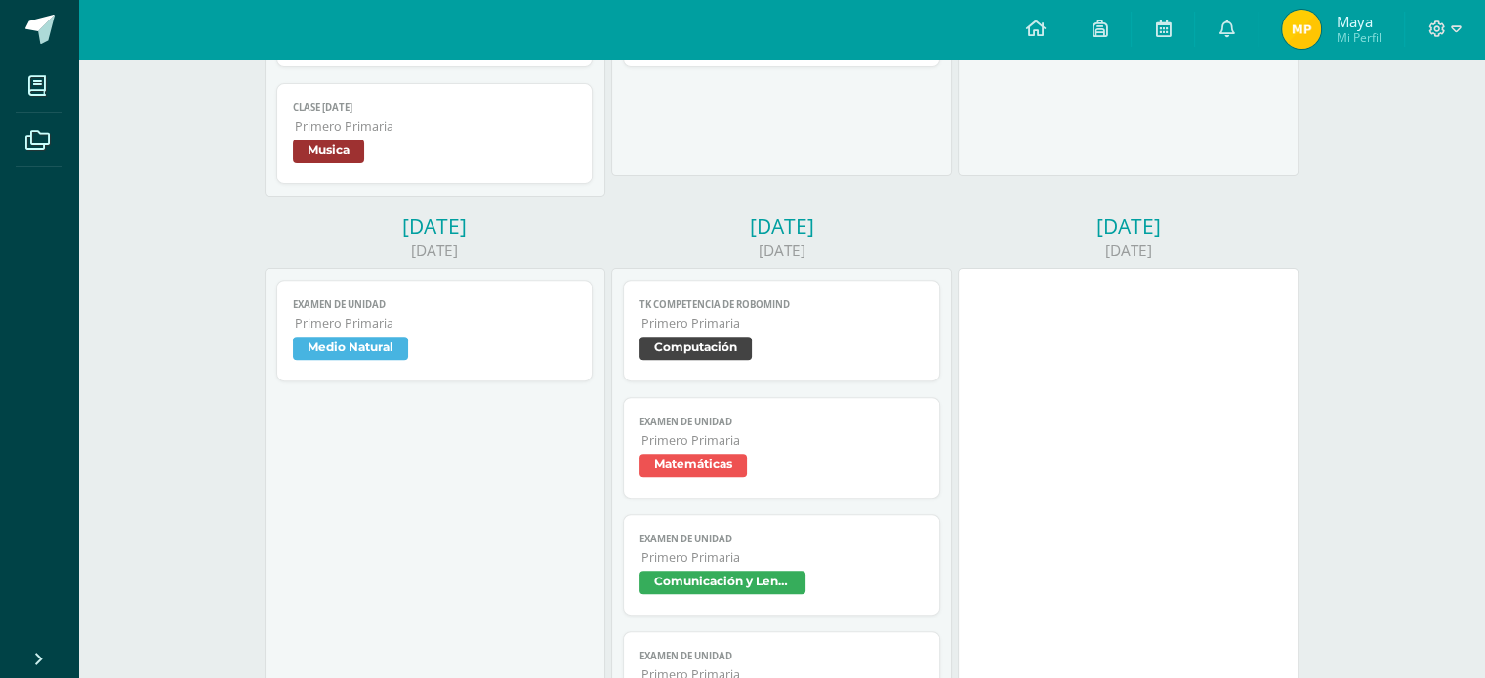
scroll to position [852, 0]
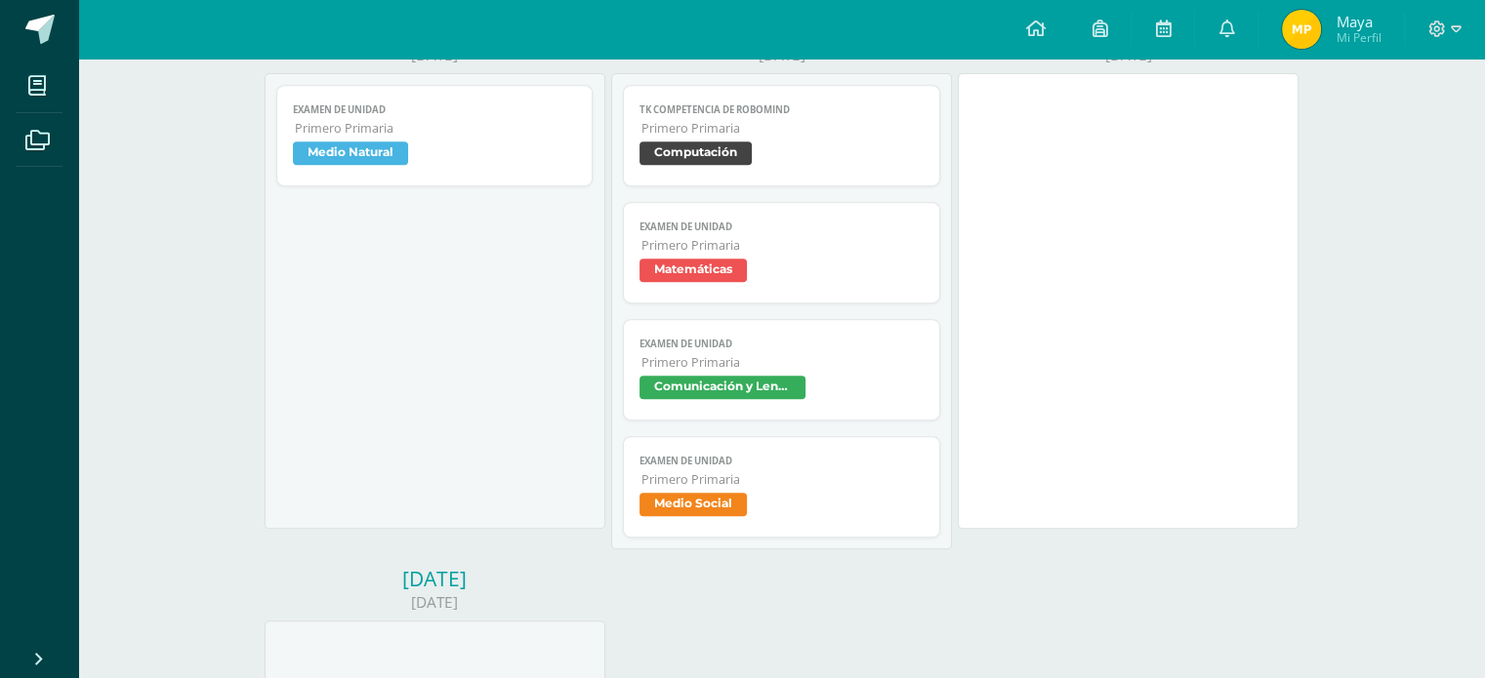
click at [716, 521] on span "Medio Social" at bounding box center [781, 507] width 284 height 28
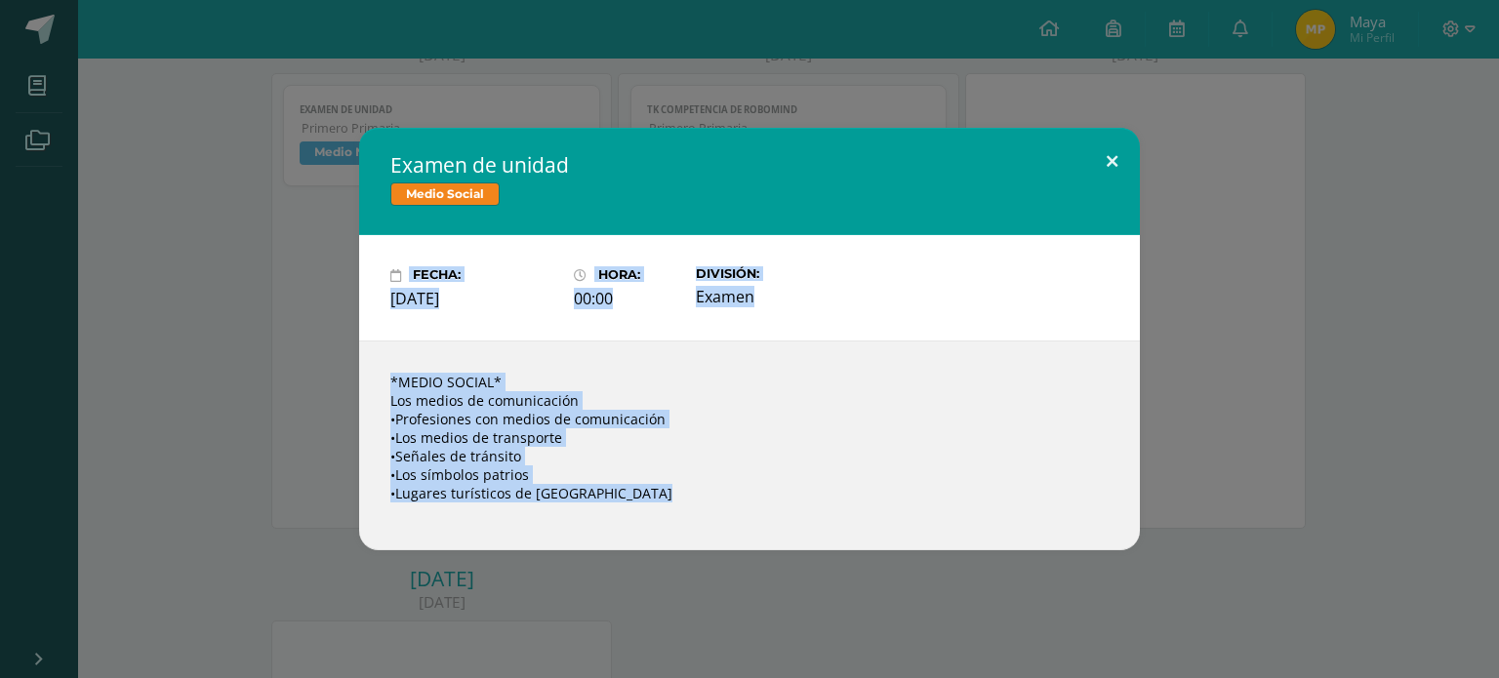
click at [1111, 167] on button at bounding box center [1112, 161] width 56 height 66
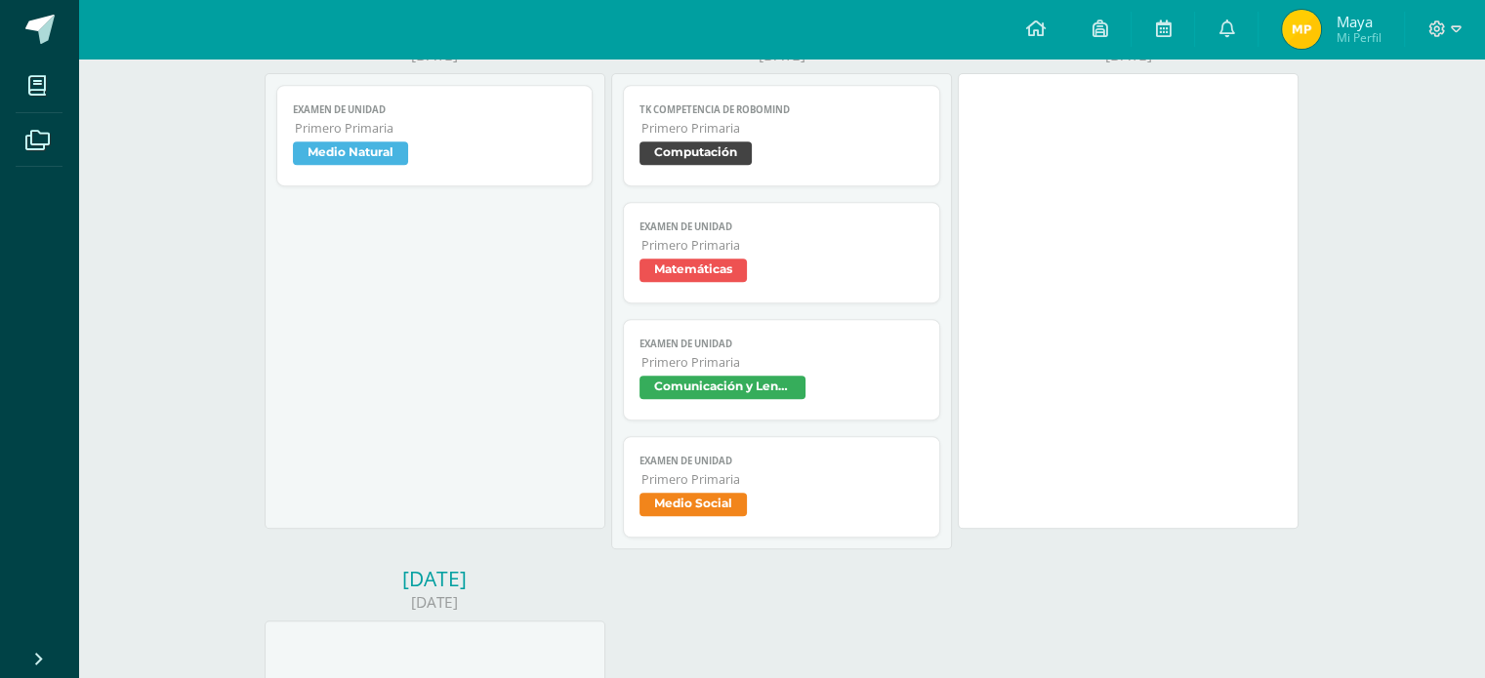
click at [724, 384] on span "Comunicación y Lenguaje" at bounding box center [722, 387] width 166 height 23
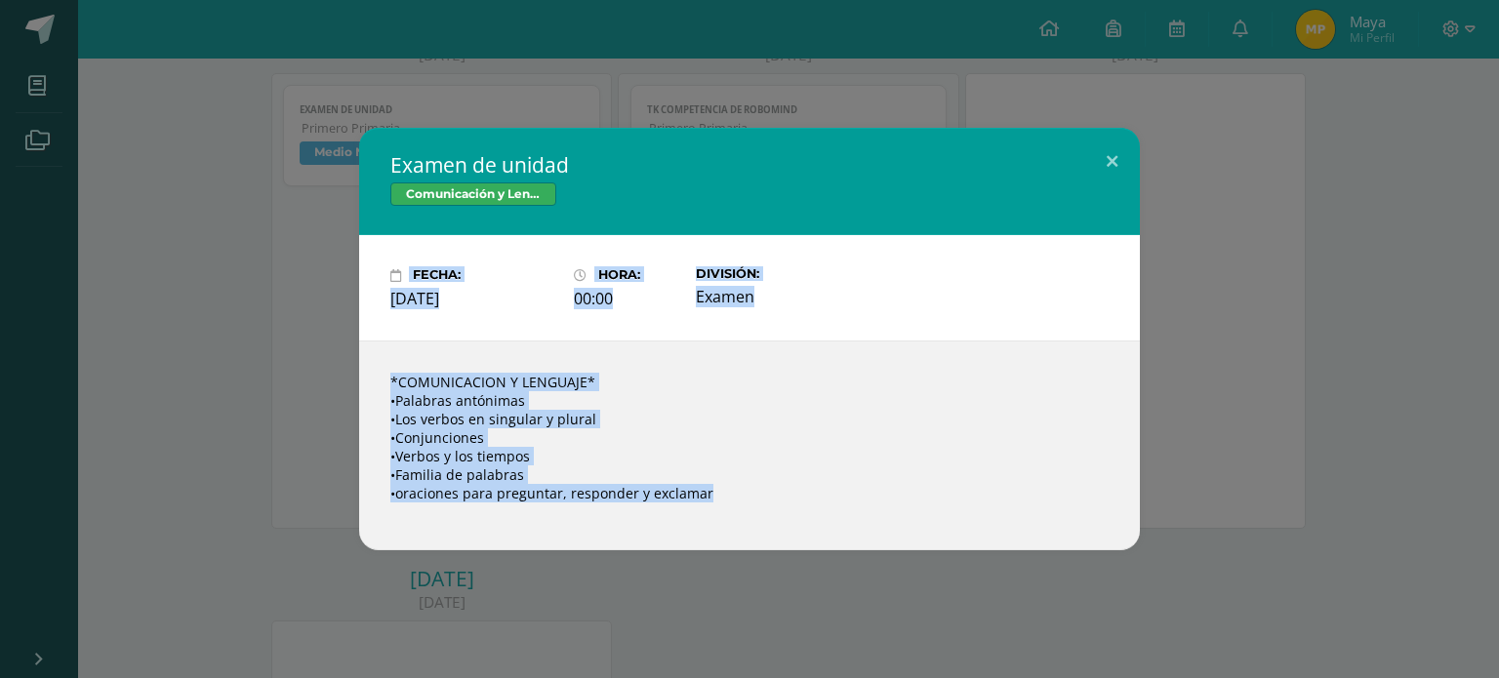
click at [1123, 385] on div "*COMUNICACION Y LENGUAJE* •Palabras antónimas •Los verbos en singular y plural …" at bounding box center [749, 446] width 781 height 210
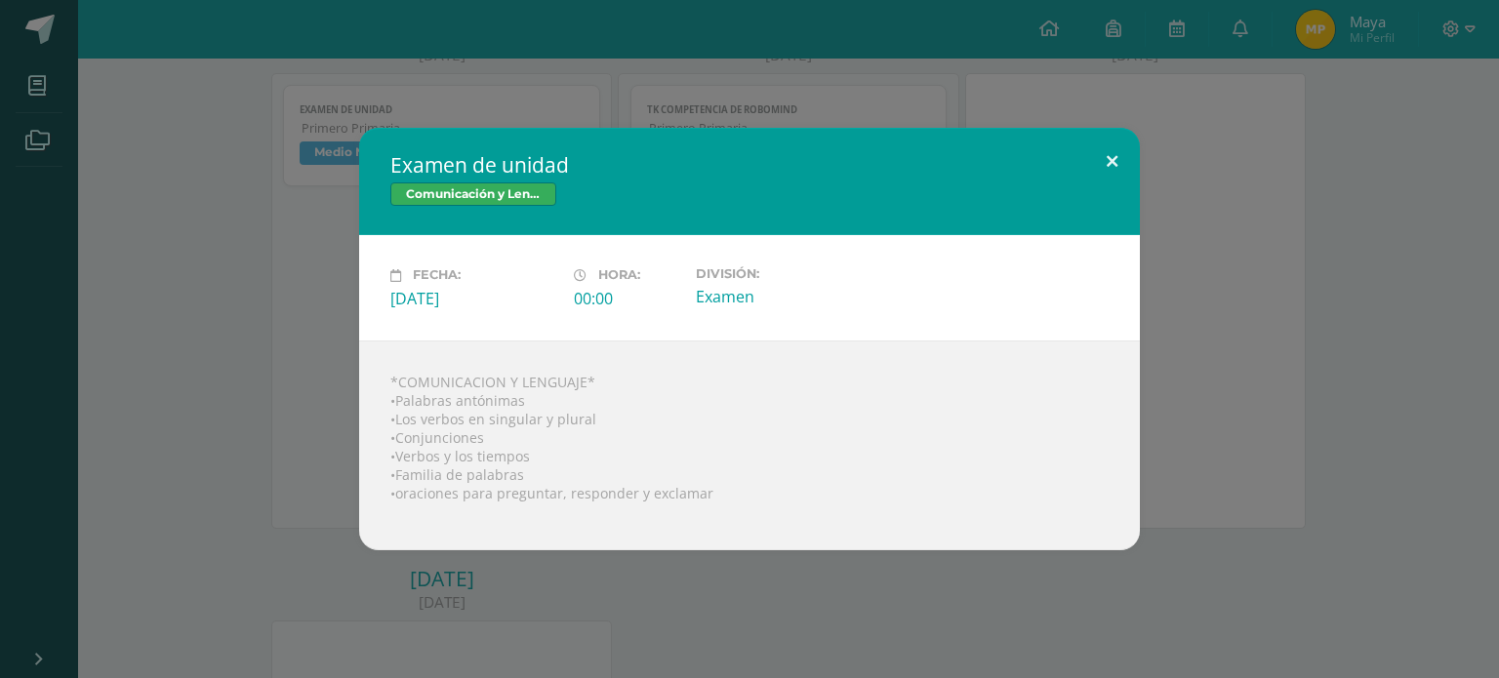
click at [1120, 155] on button at bounding box center [1112, 161] width 56 height 66
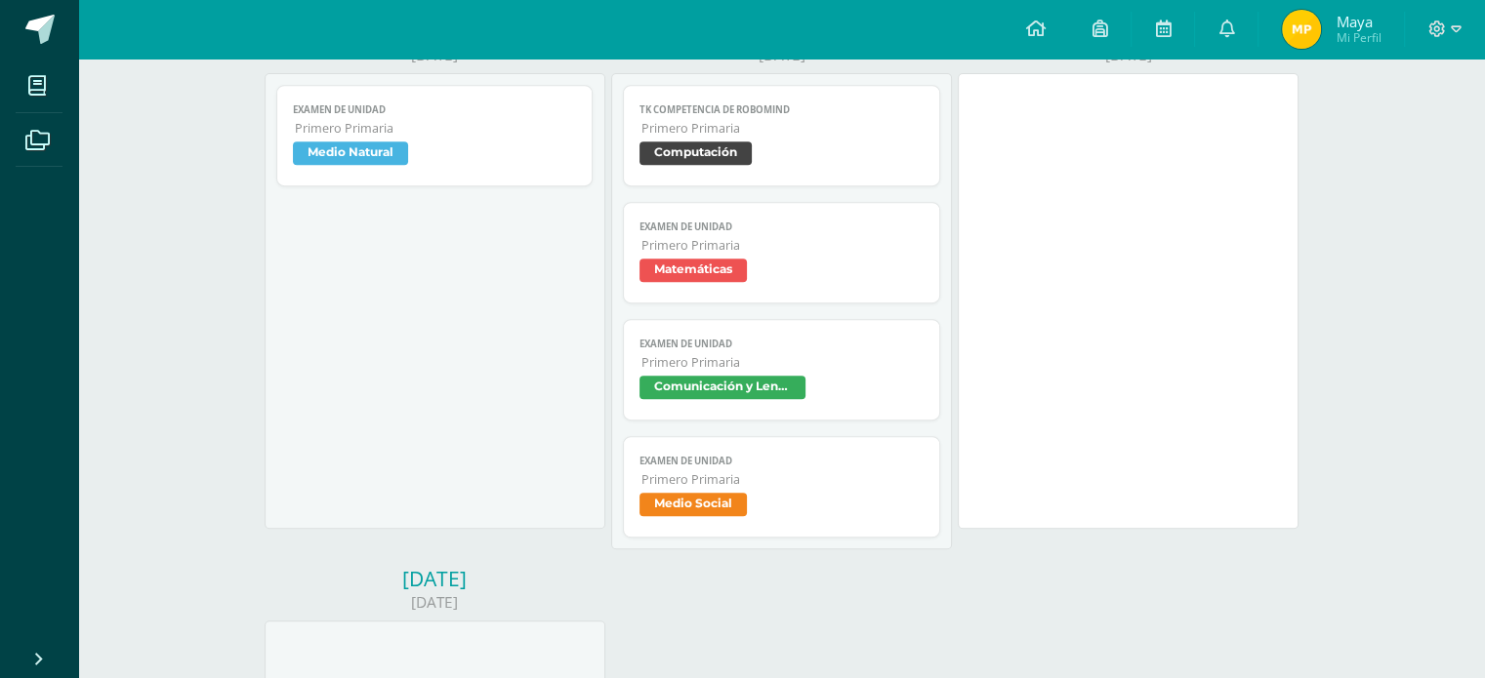
click at [695, 503] on span "Medio Social" at bounding box center [692, 504] width 107 height 23
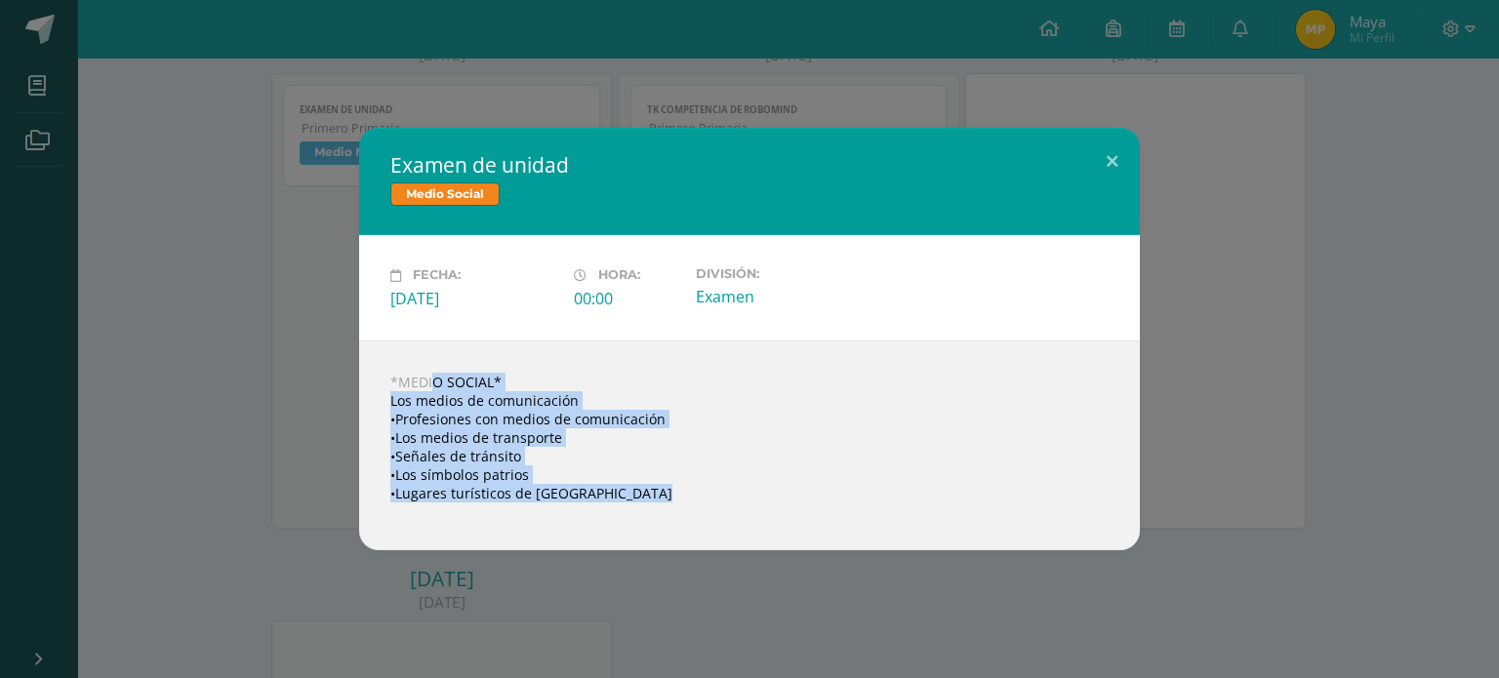
drag, startPoint x: 629, startPoint y: 506, endPoint x: 365, endPoint y: 363, distance: 299.6
click at [372, 381] on div "*MEDIO SOCIAL* Los medios de comunicación •Profesiones con medios de comunicaci…" at bounding box center [749, 446] width 781 height 210
copy body "*MEDIO SOCIAL* Los medios de comunicación •Profesiones con medios de comunicaci…"
click at [1119, 167] on button at bounding box center [1112, 161] width 56 height 66
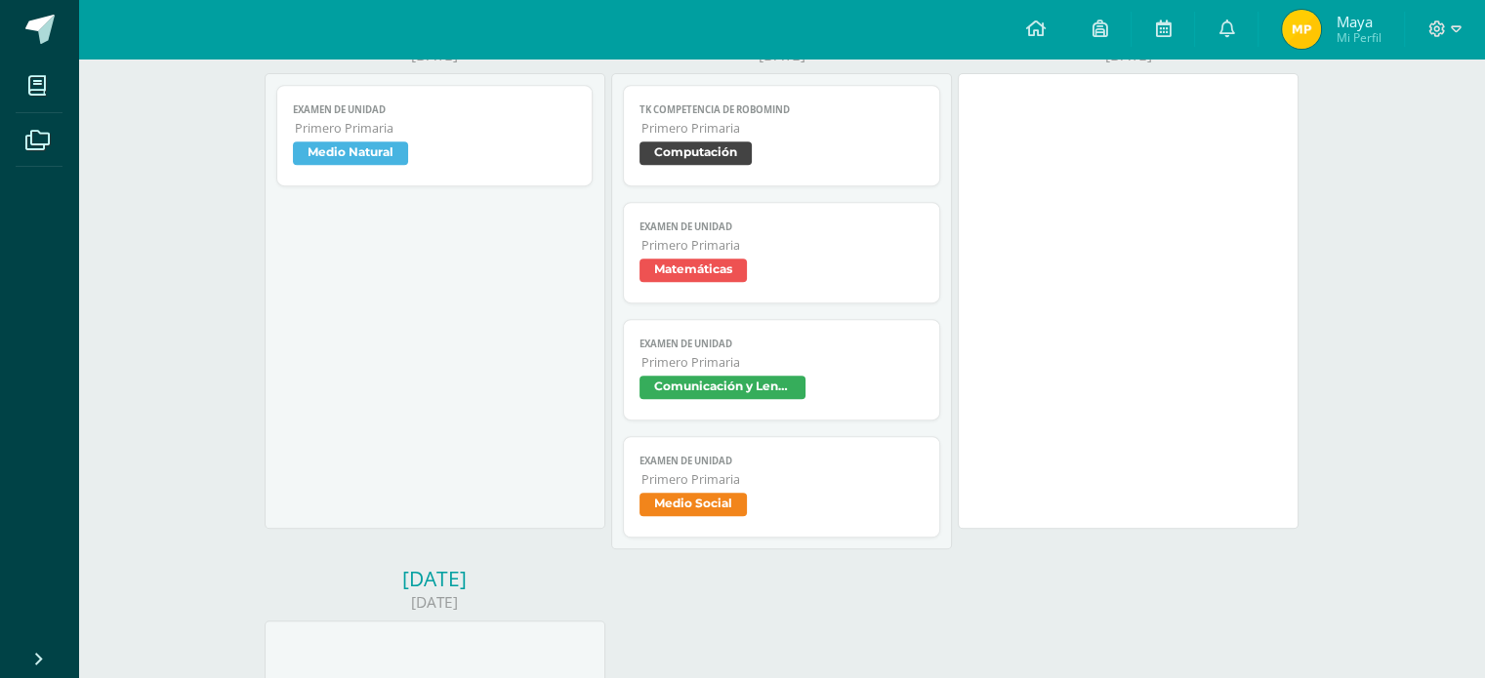
click at [386, 148] on span "Medio Natural" at bounding box center [350, 153] width 115 height 23
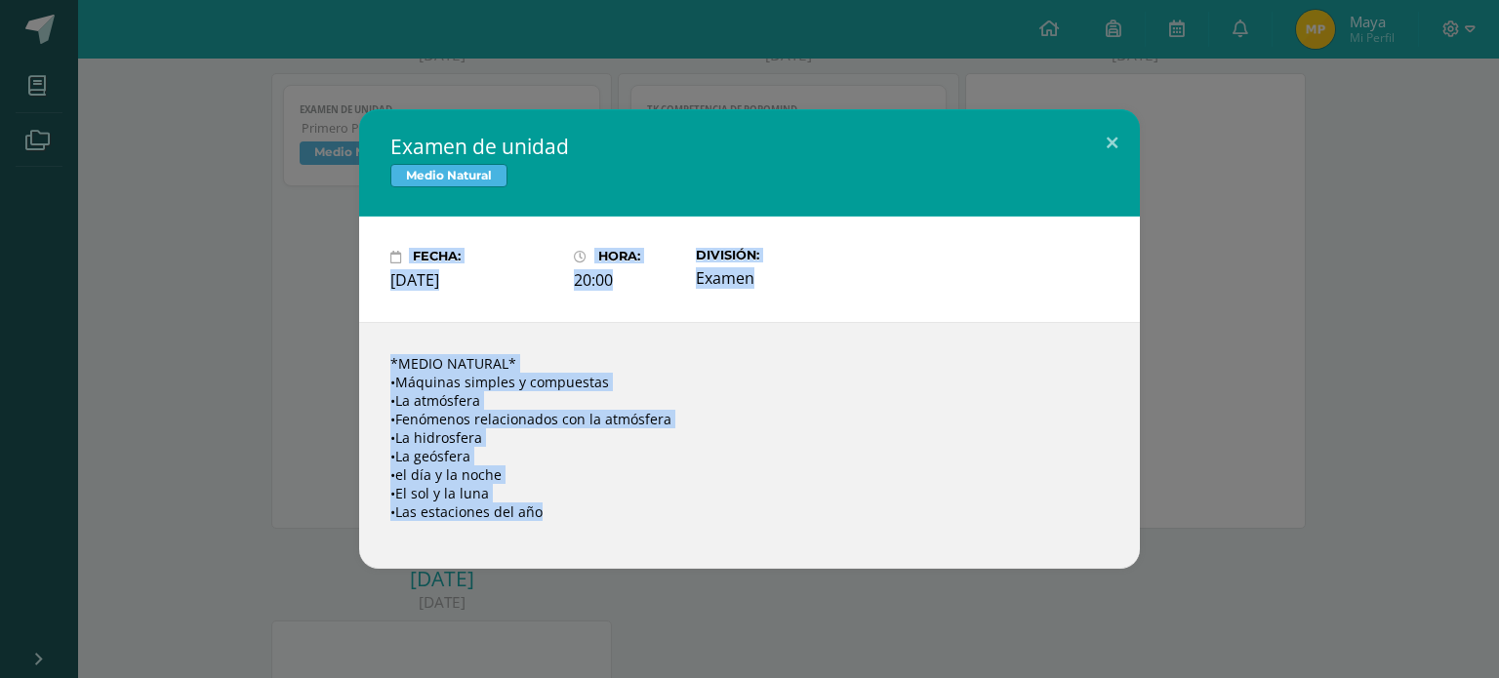
click at [543, 504] on div "*MEDIO NATURAL* •Máquinas simples y compuestas •La atmósfera •Fenómenos relacio…" at bounding box center [749, 445] width 781 height 247
drag, startPoint x: 543, startPoint y: 509, endPoint x: 368, endPoint y: 355, distance: 232.4
click at [368, 355] on div "*MEDIO NATURAL* •Máquinas simples y compuestas •La atmósfera •Fenómenos relacio…" at bounding box center [749, 445] width 781 height 247
copy div "*MEDIO NATURAL* •Máquinas simples y compuestas •La atmósfera •Fenómenos relacio…"
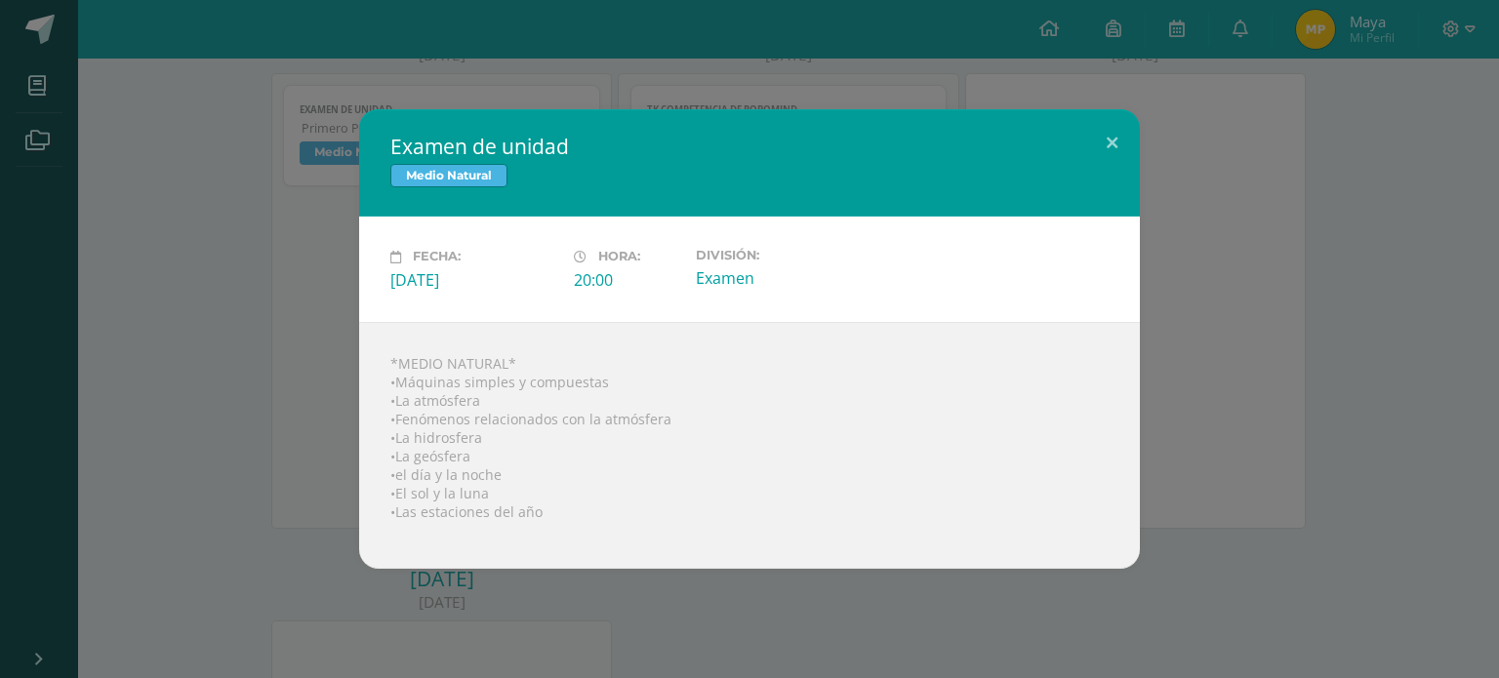
click at [1219, 214] on div "Examen de unidad Medio Natural Fecha: [DATE] Hora: 20:00 División: Examen *MEDI…" at bounding box center [750, 338] width 1484 height 459
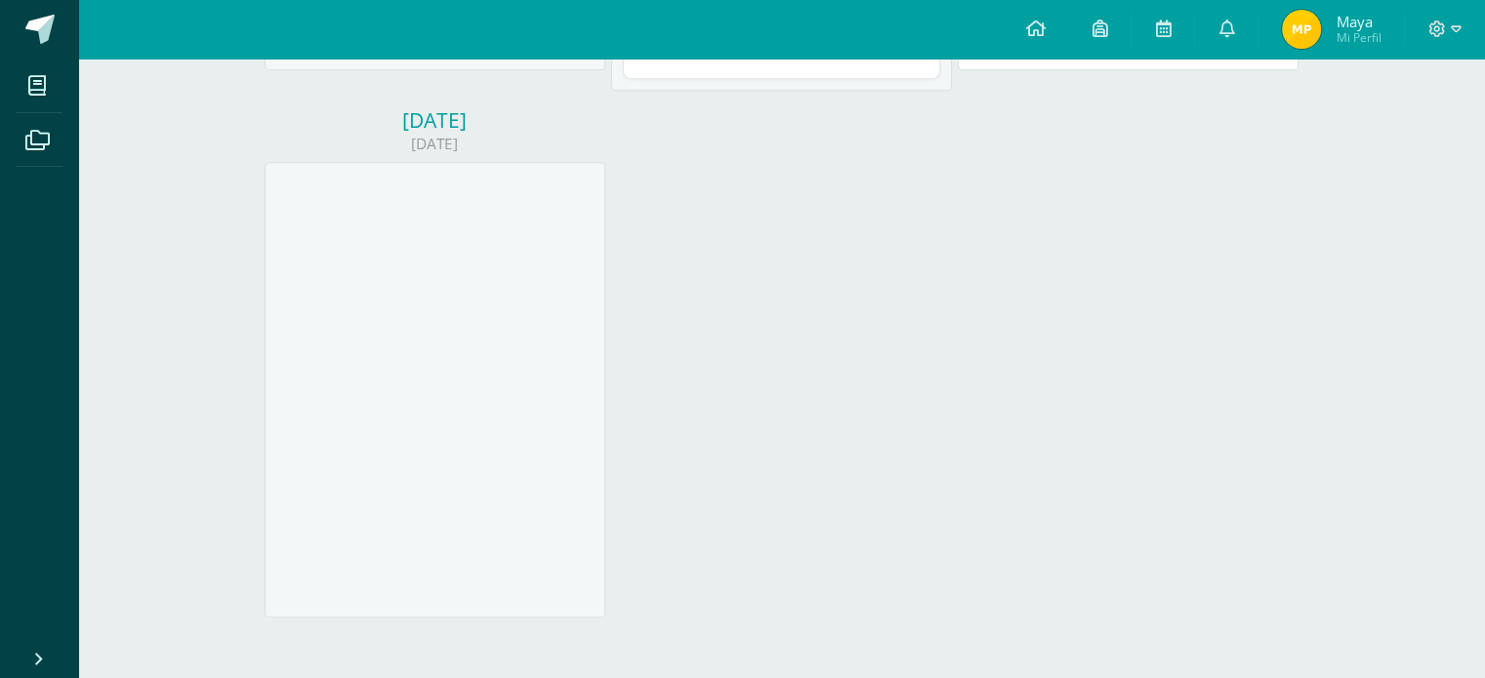
scroll to position [1340, 0]
